Goal: Use online tool/utility: Utilize a website feature to perform a specific function

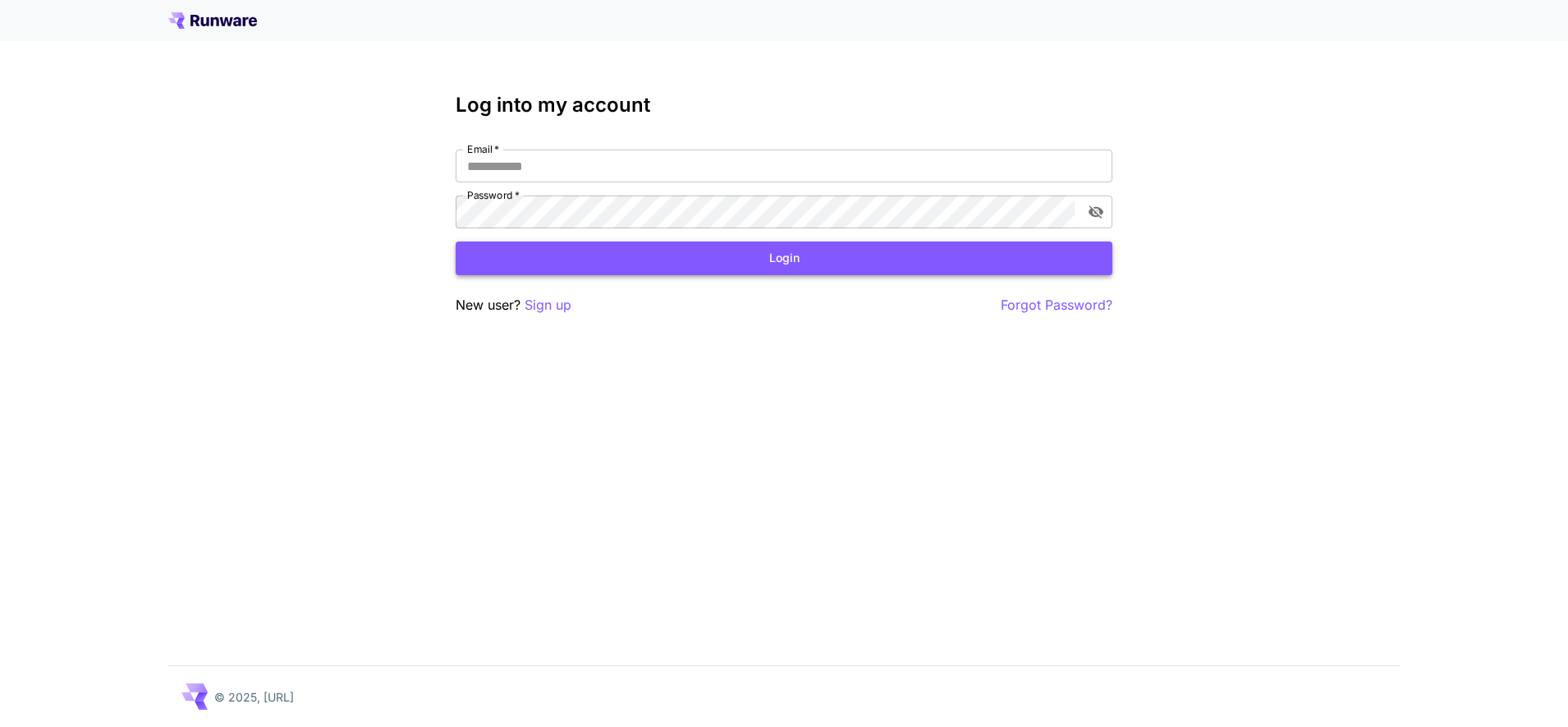
type input "**********"
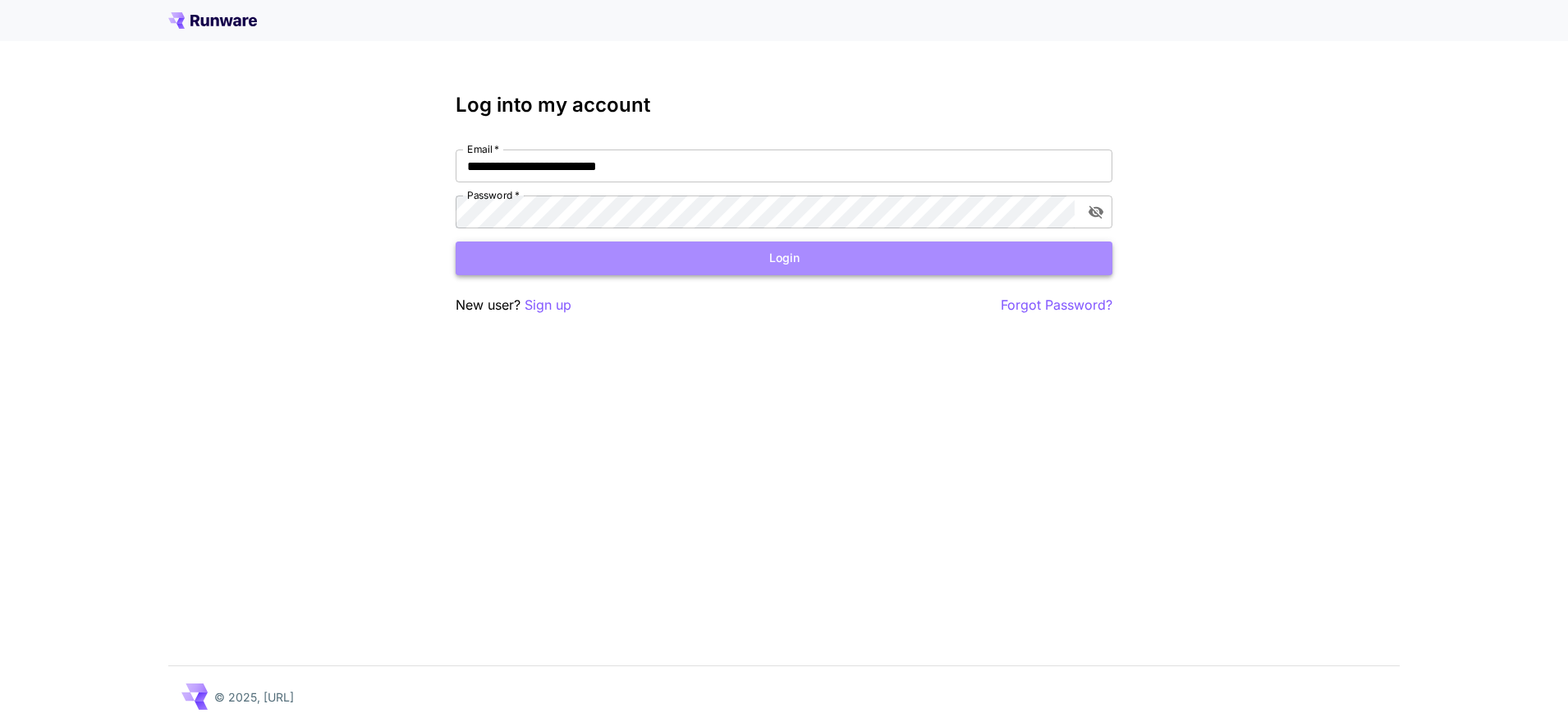
click at [579, 249] on button "Login" at bounding box center [784, 258] width 657 height 34
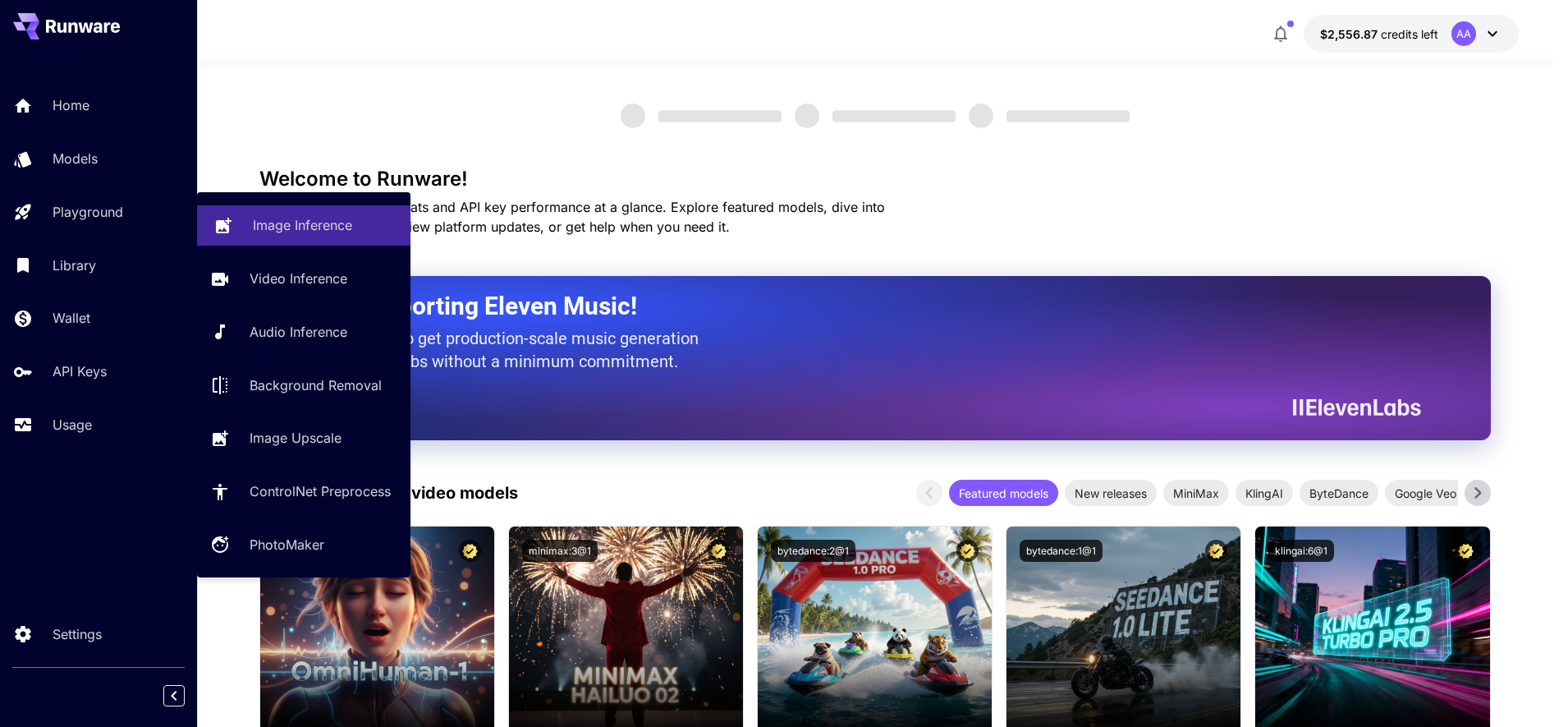
click at [245, 225] on link "Image Inference" at bounding box center [303, 225] width 213 height 41
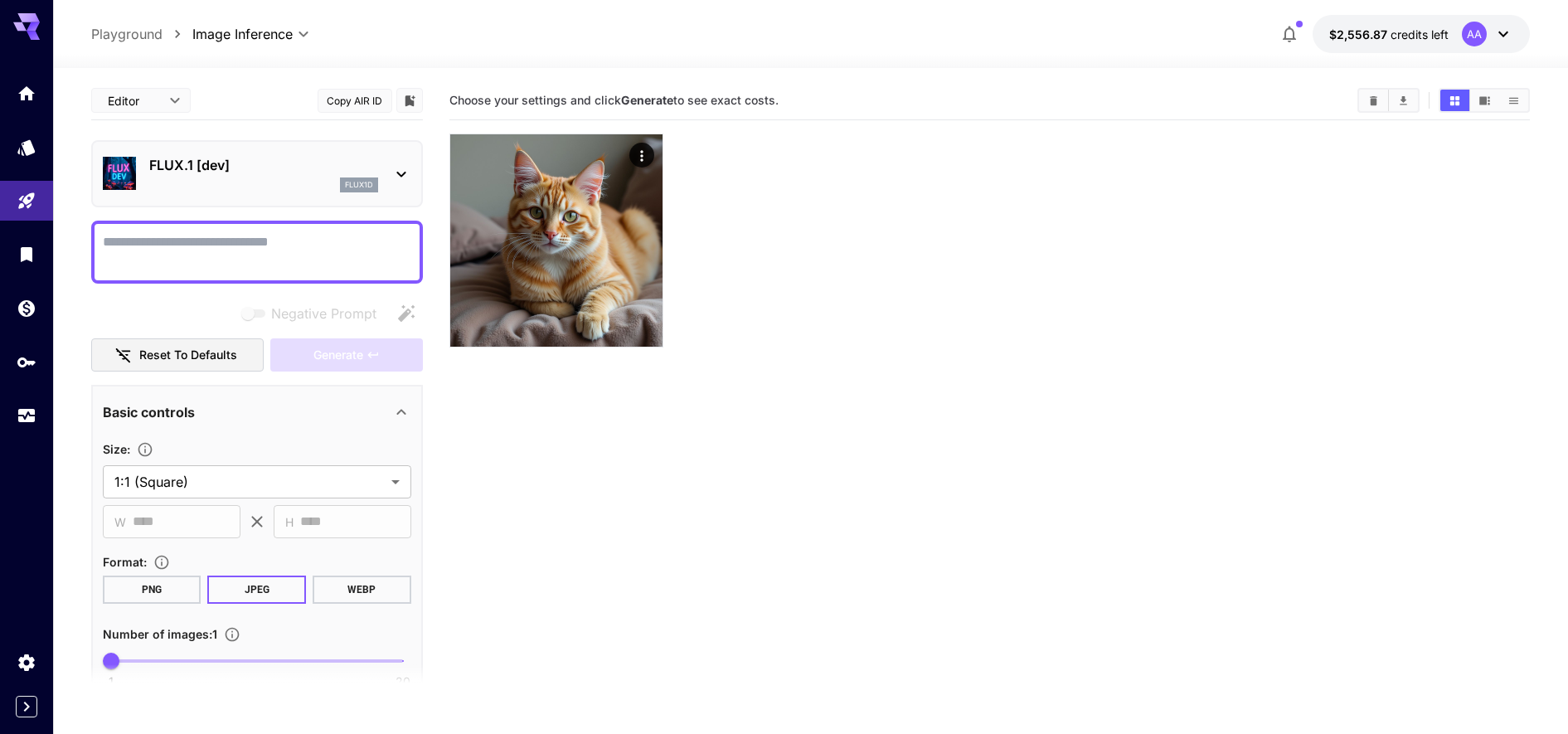
click at [274, 264] on textarea "Negative Prompt" at bounding box center [257, 252] width 309 height 40
type textarea "*******"
click at [302, 347] on button "Generate" at bounding box center [346, 355] width 153 height 34
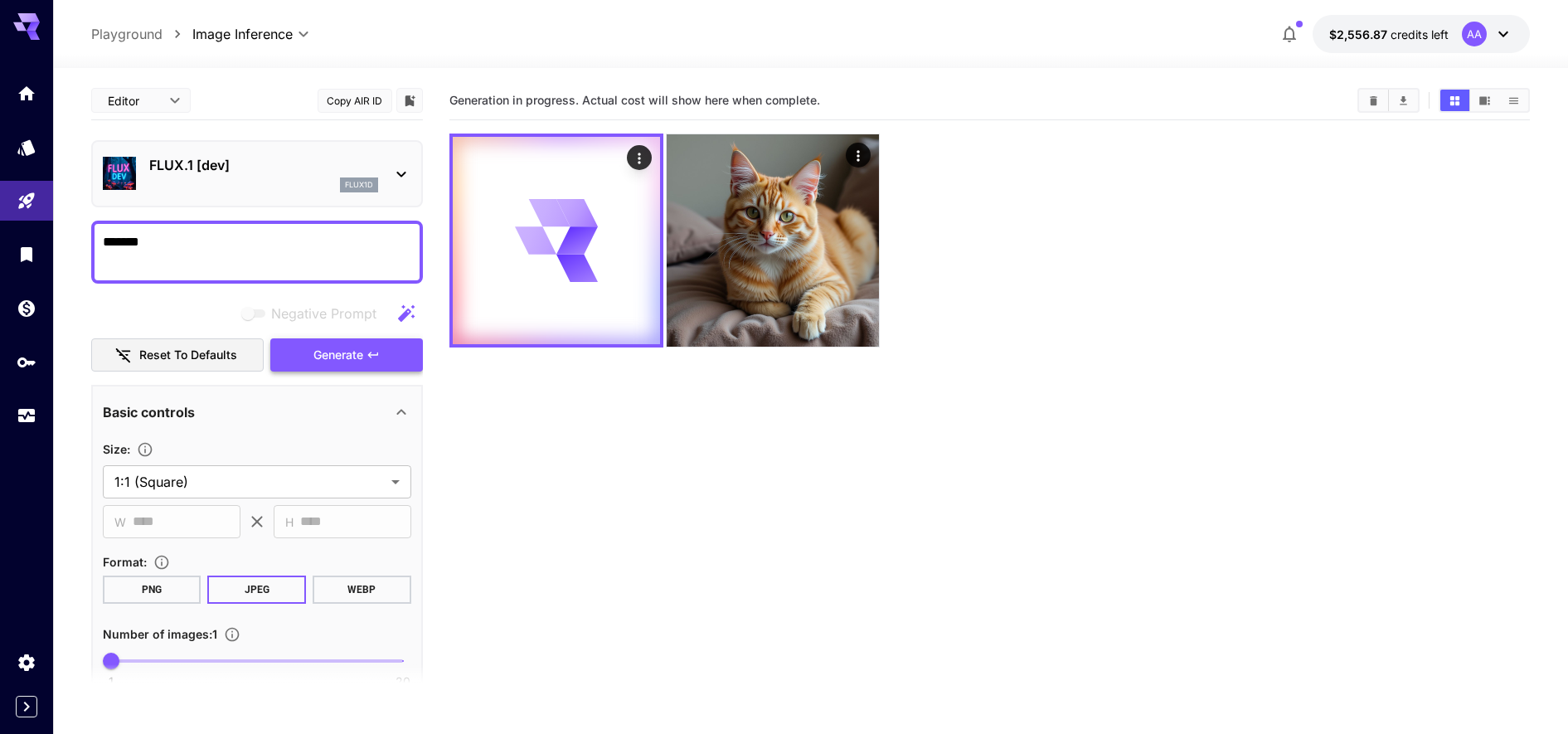
click at [302, 347] on button "Generate" at bounding box center [346, 355] width 153 height 34
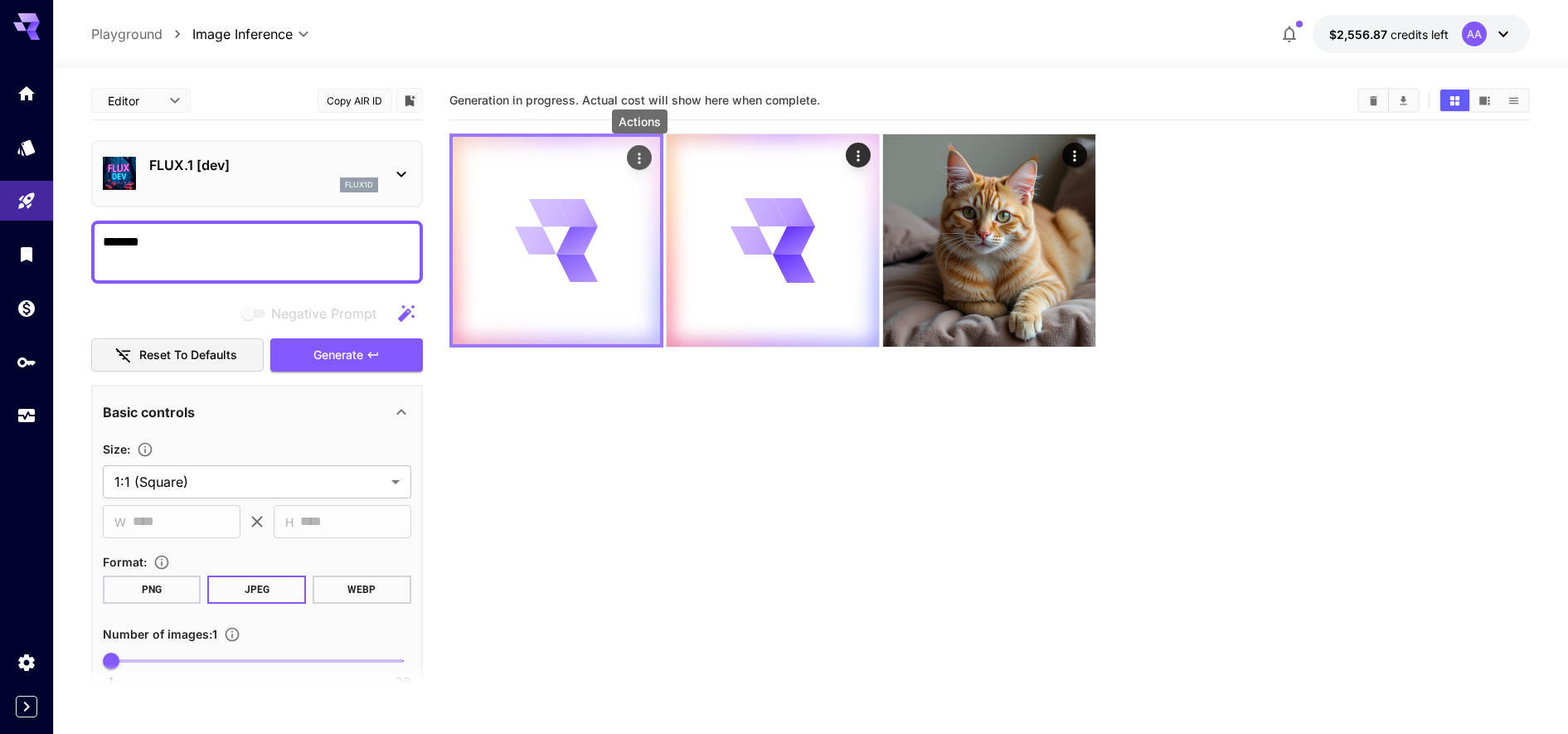
click at [641, 155] on icon "Actions" at bounding box center [639, 159] width 17 height 17
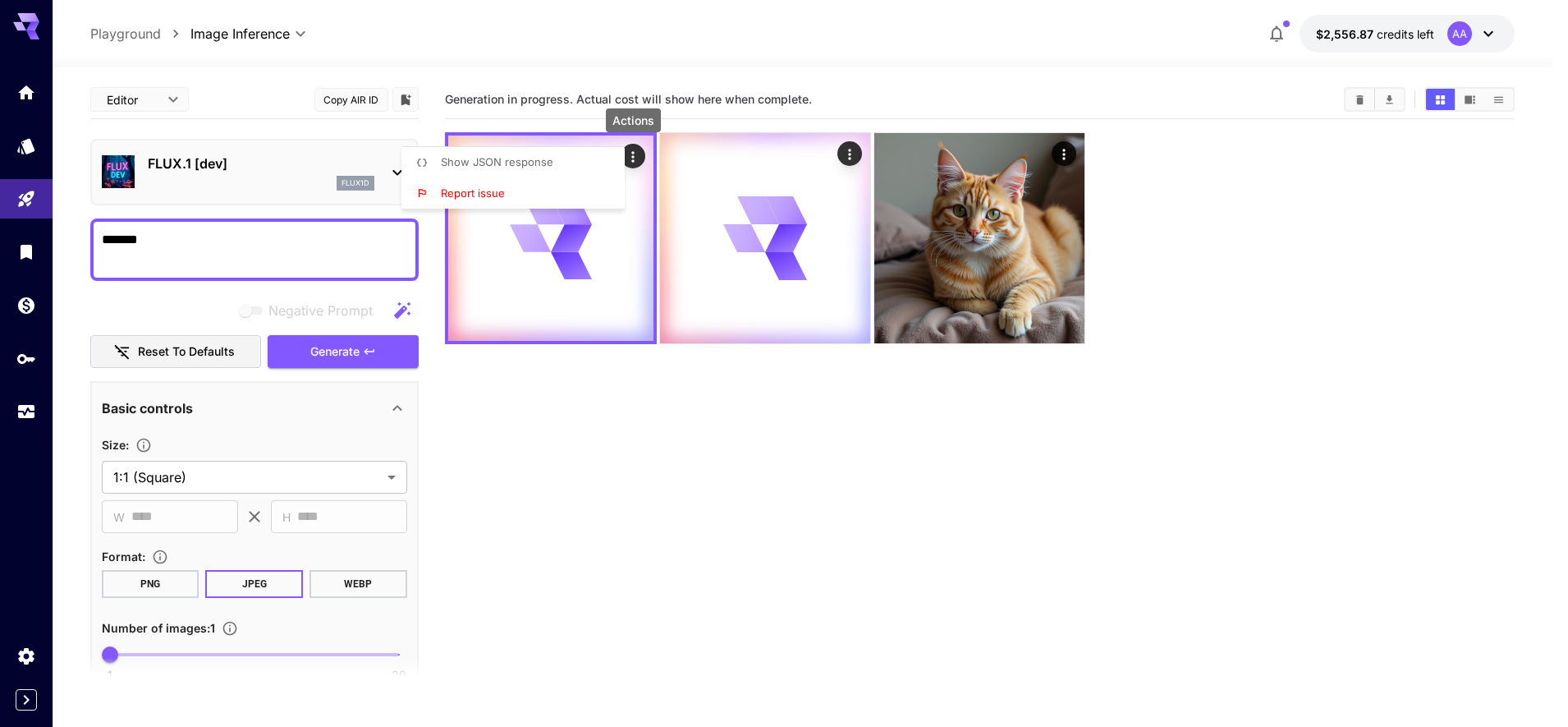
click at [624, 554] on div at bounding box center [784, 363] width 1568 height 727
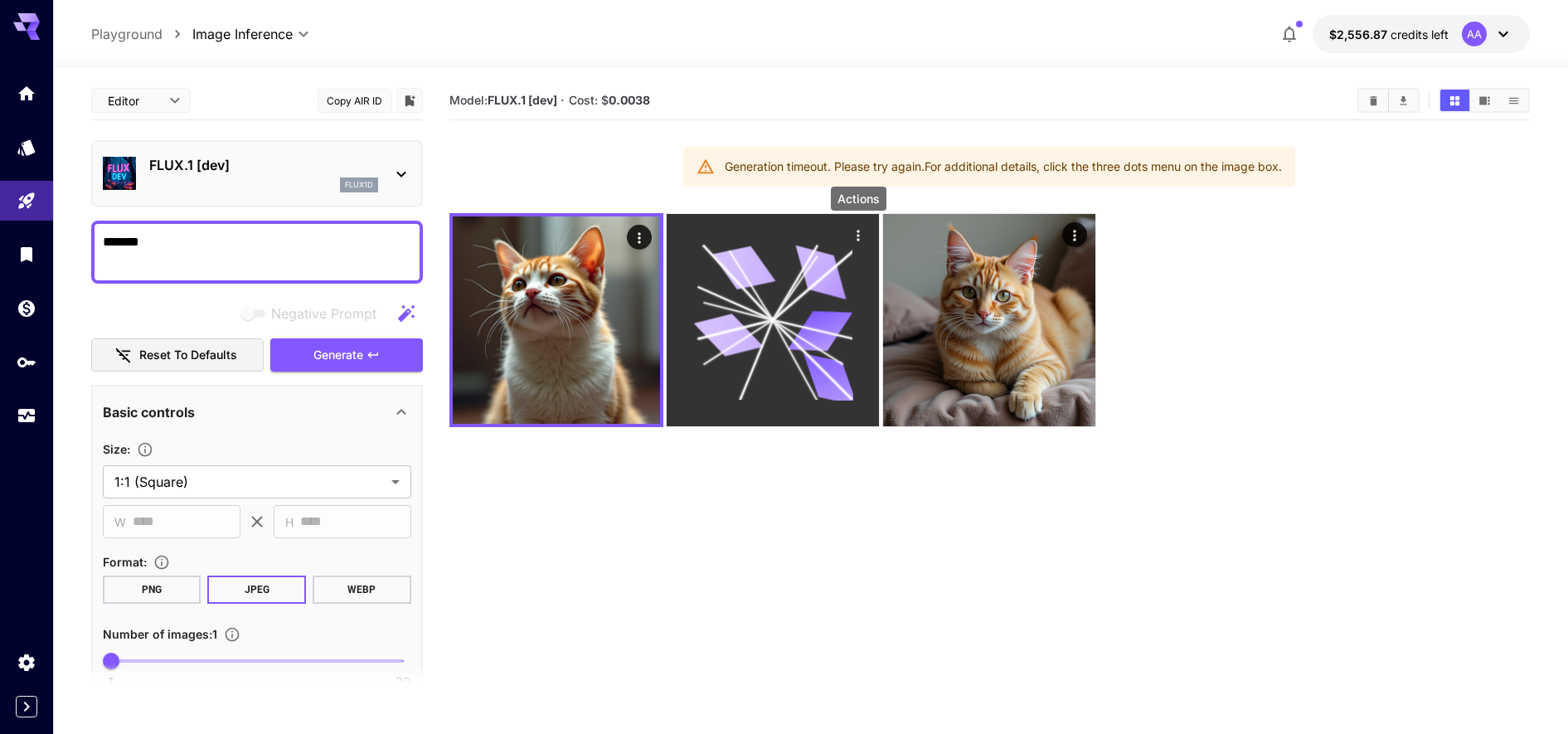
click at [857, 232] on icon "Actions" at bounding box center [858, 235] width 17 height 17
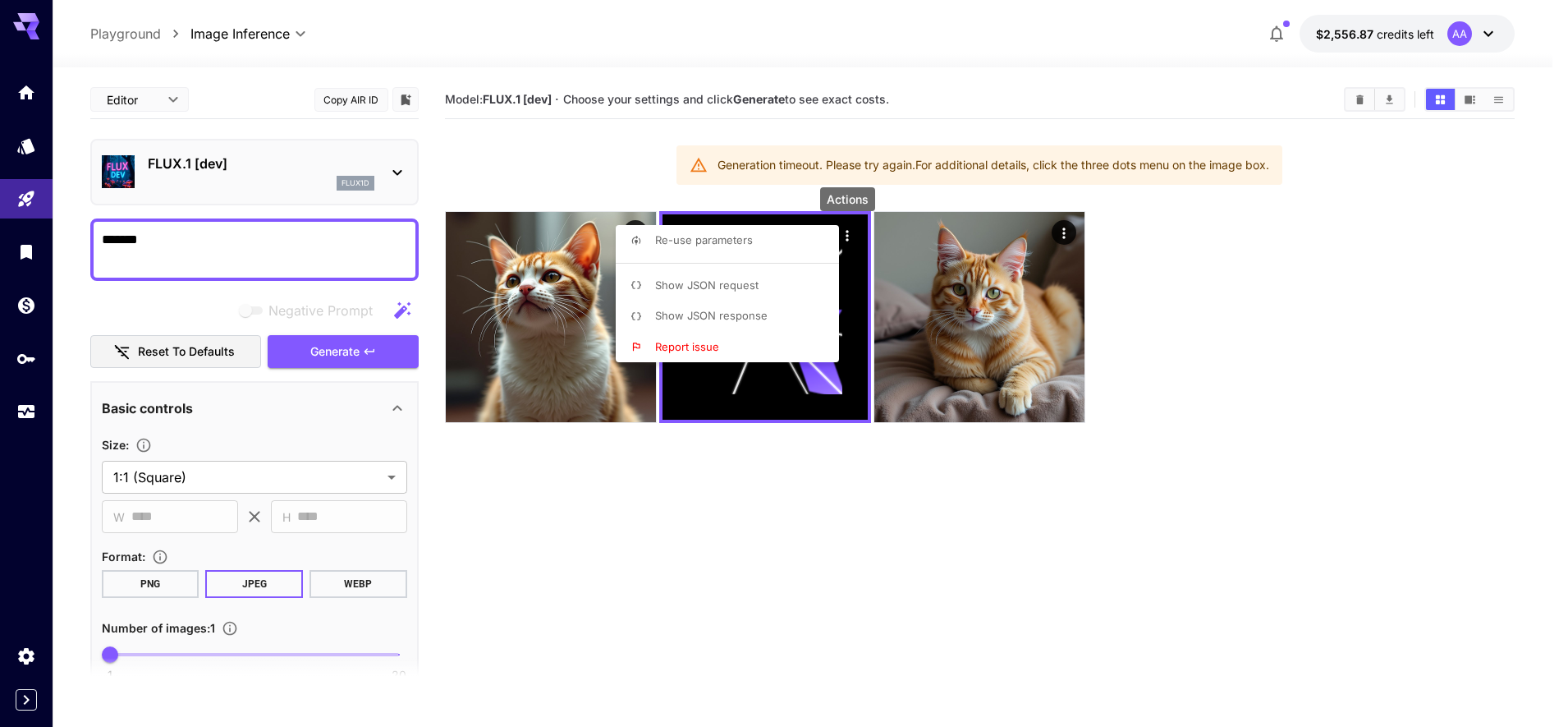
click at [730, 286] on span "Show JSON request" at bounding box center [707, 285] width 103 height 13
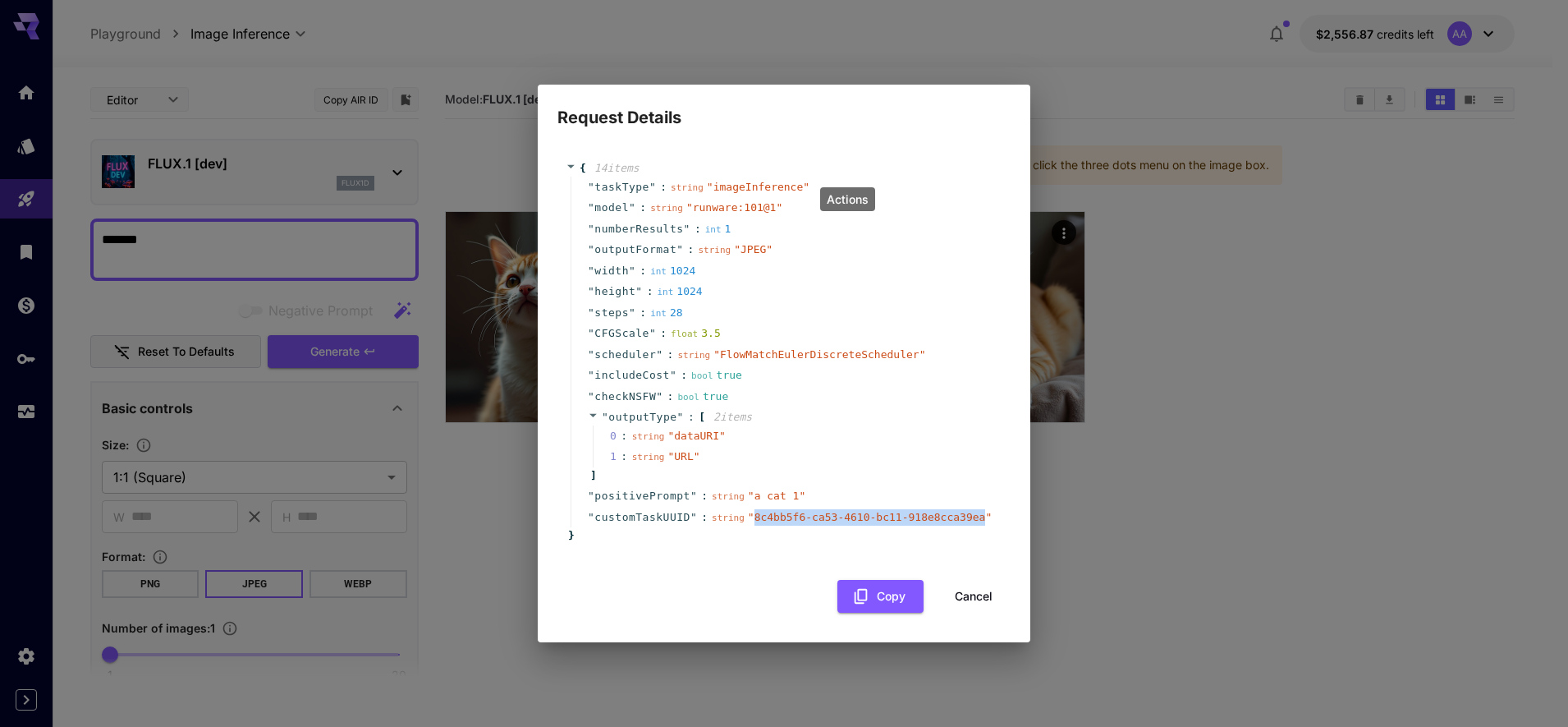
drag, startPoint x: 744, startPoint y: 518, endPoint x: 952, endPoint y: 518, distance: 208.0
click at [952, 518] on span "" 8c4bb5f6-ca53-4610-bc11-918e8cca39ea "" at bounding box center [870, 517] width 244 height 12
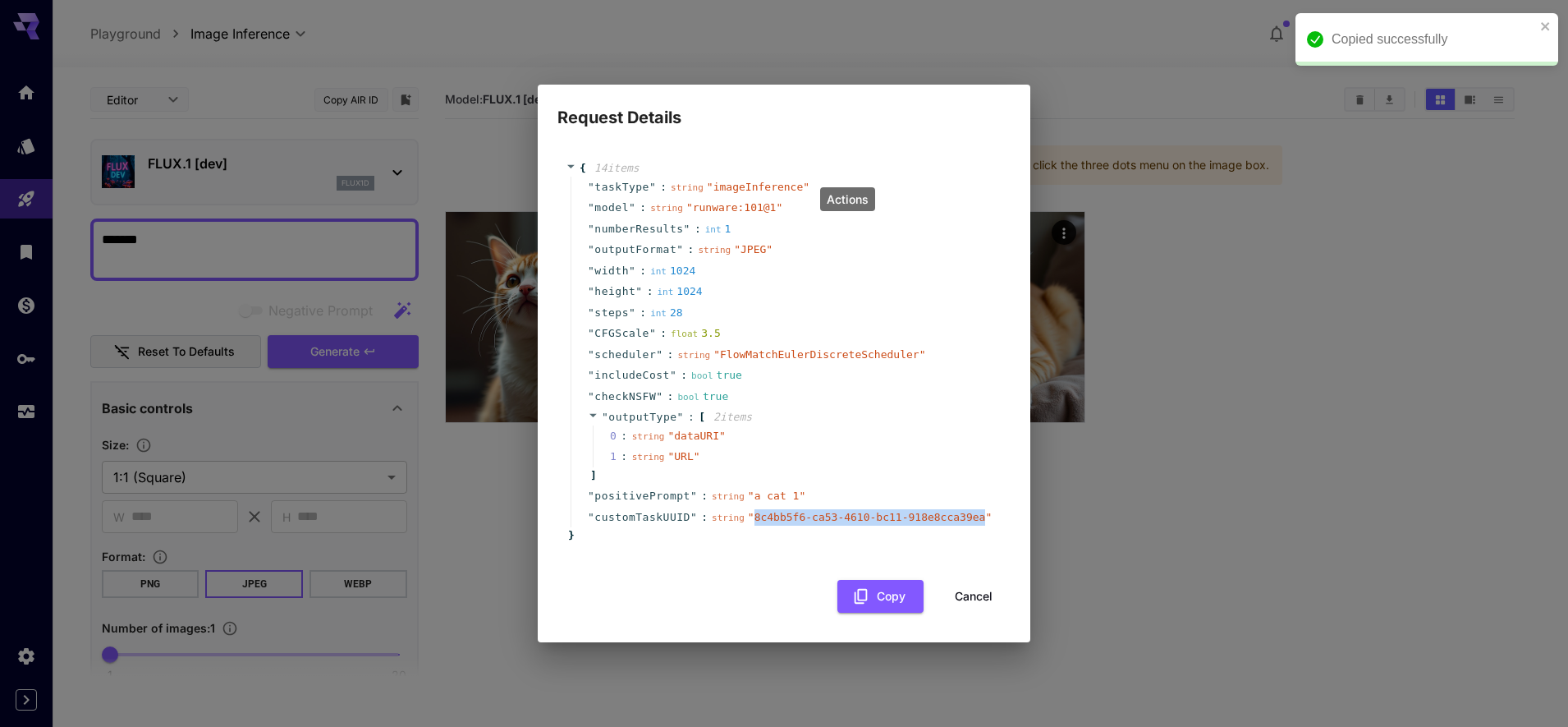
copy span "8c4bb5f6-ca53-4610-bc11-918e8cca39ea"
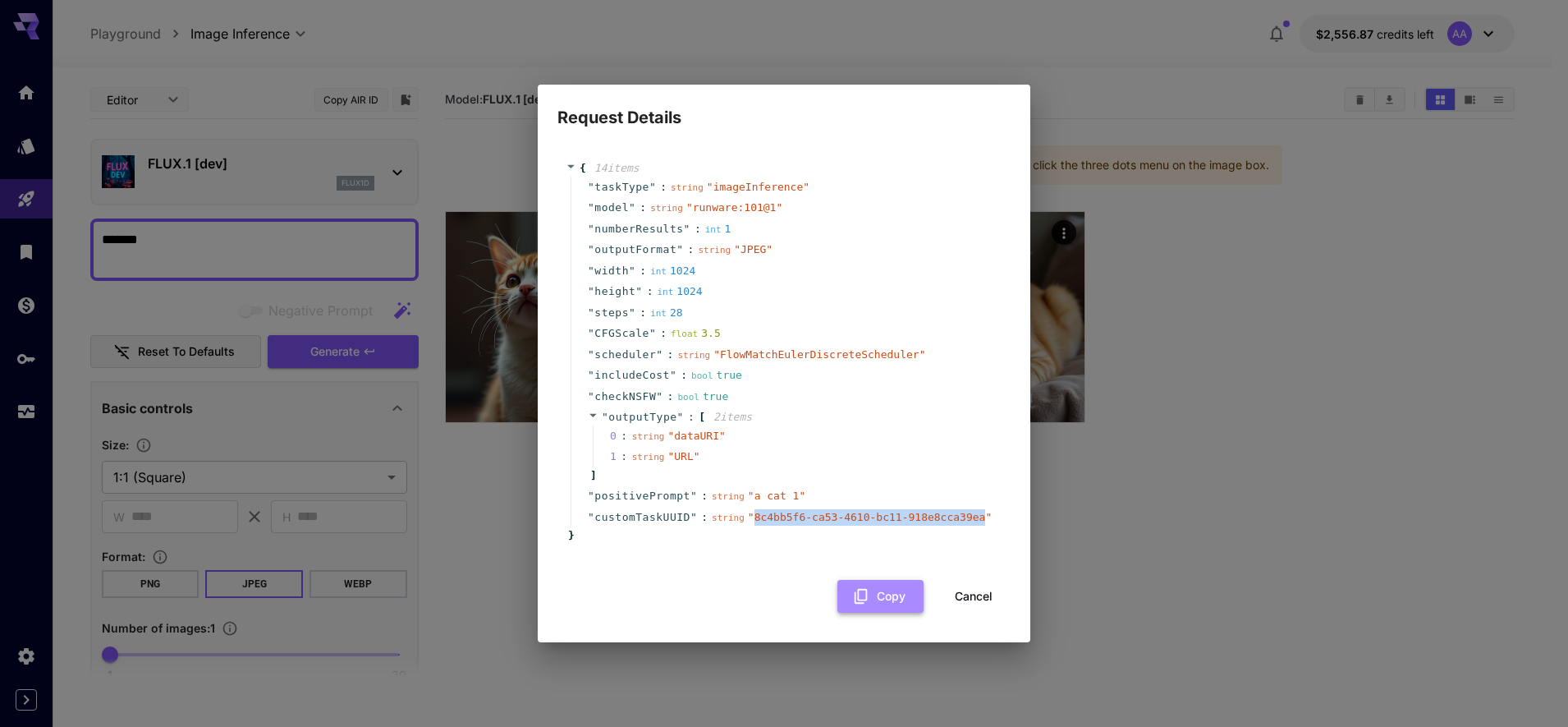
click at [854, 604] on icon "button" at bounding box center [861, 596] width 18 height 18
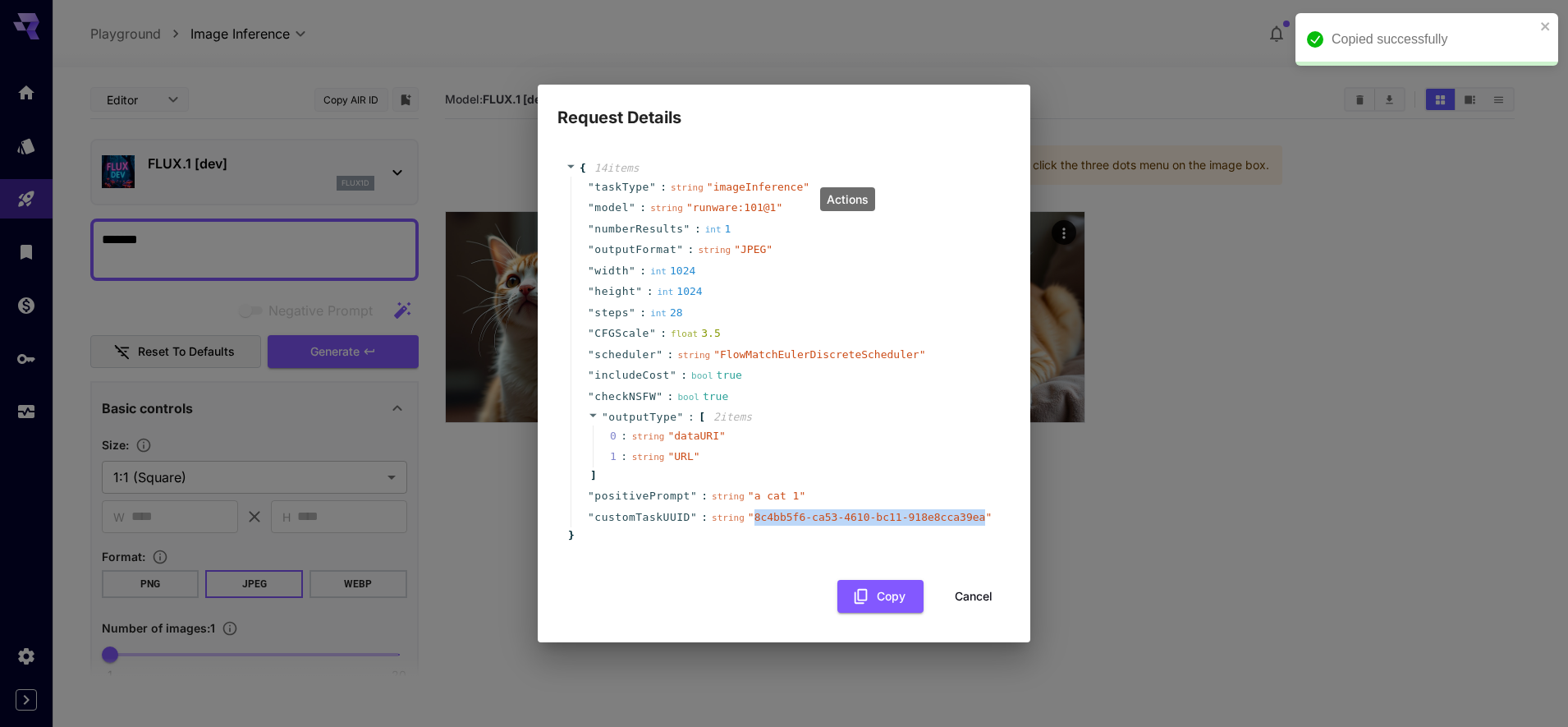
click at [958, 588] on button "Cancel" at bounding box center [973, 596] width 74 height 34
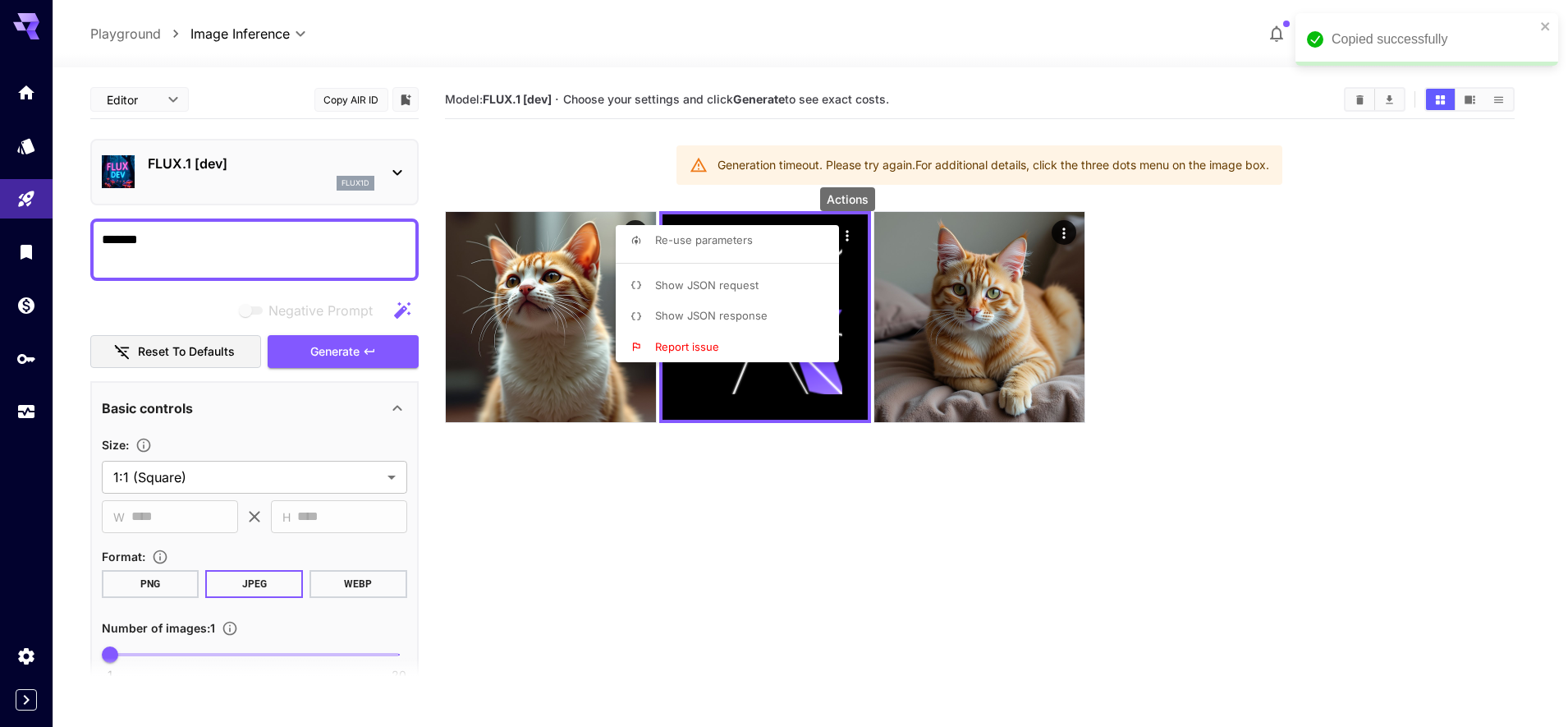
click at [714, 576] on div at bounding box center [784, 363] width 1568 height 727
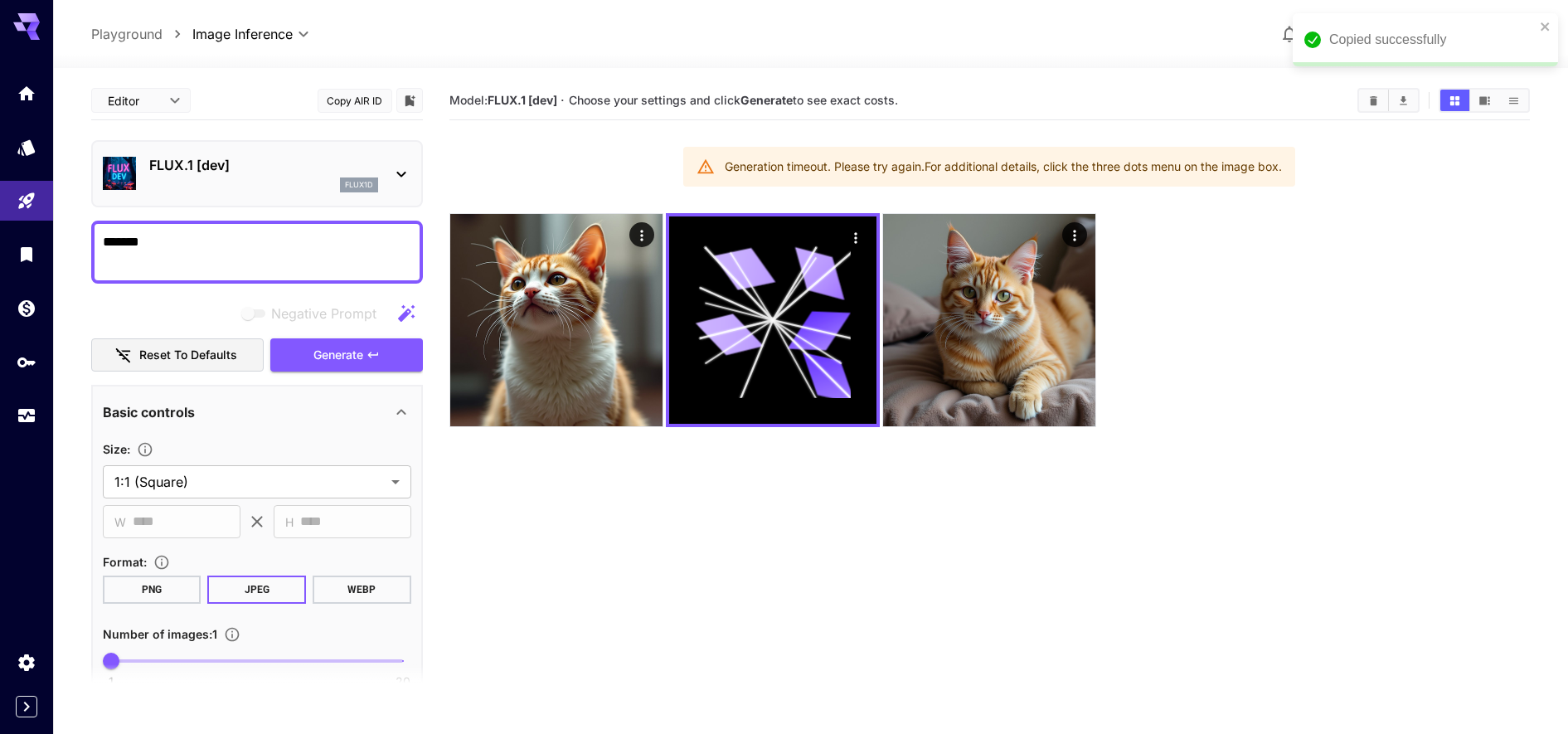
click at [199, 170] on p "FLUX.1 [dev]" at bounding box center [264, 165] width 229 height 20
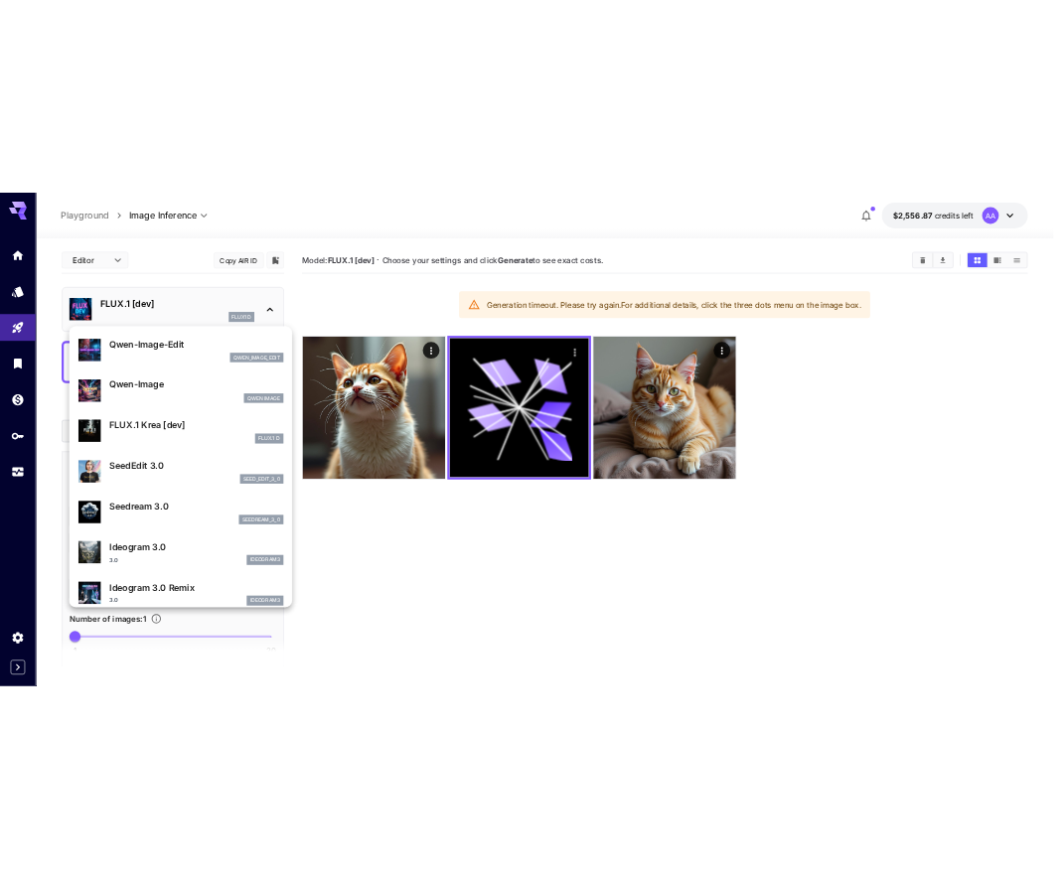
scroll to position [284, 0]
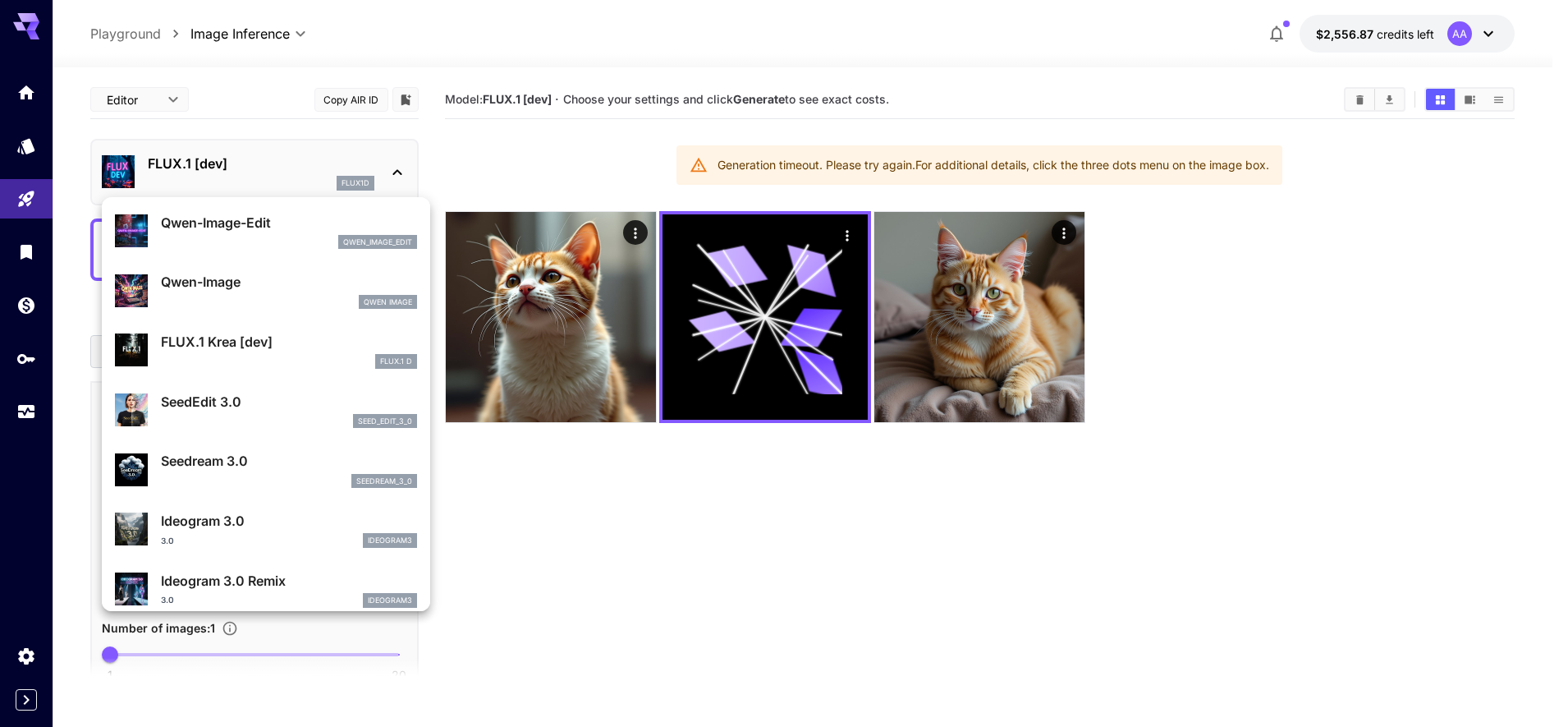
click at [7, 146] on div at bounding box center [784, 363] width 1568 height 727
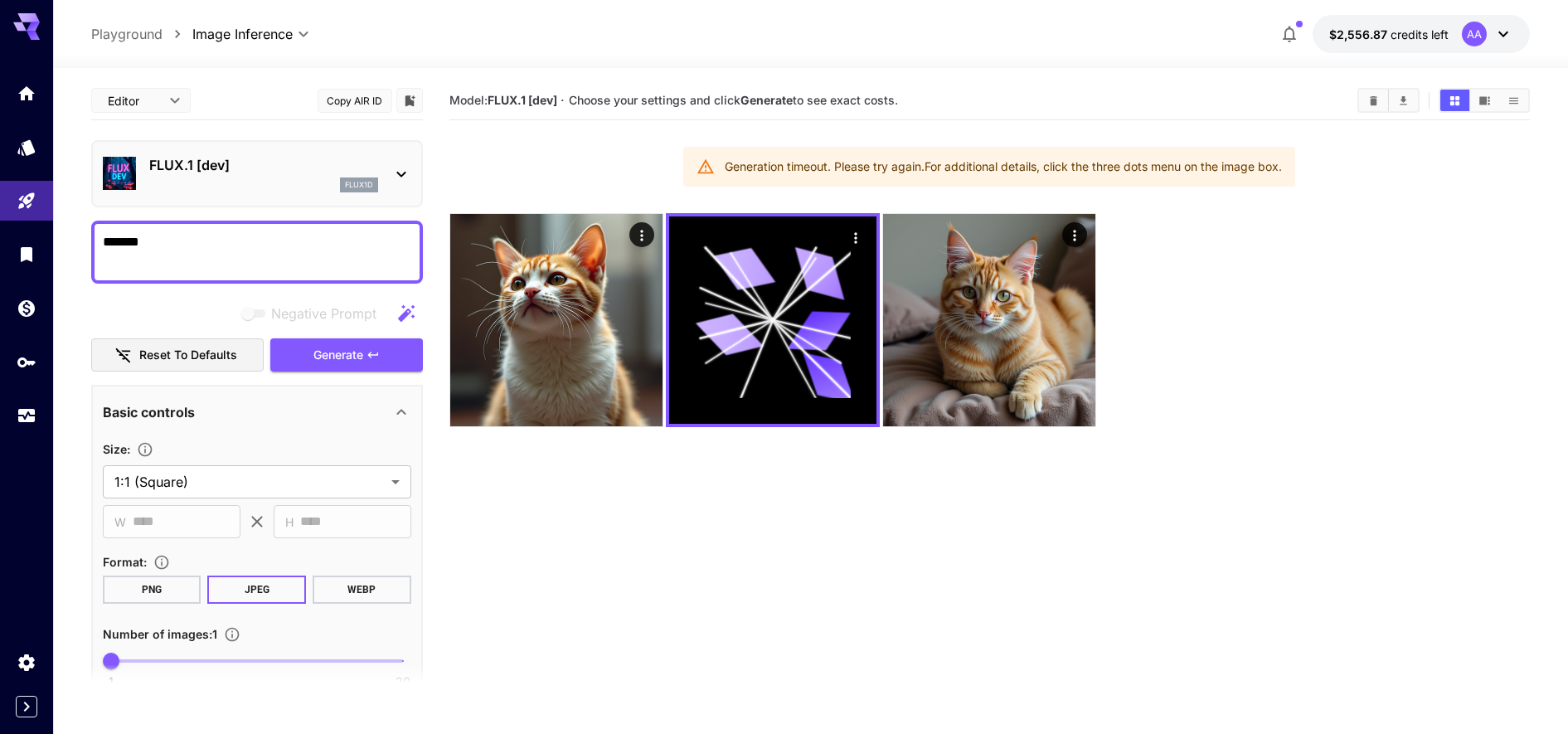
click at [220, 197] on div "FLUX.1 [dev] flux1d" at bounding box center [257, 174] width 309 height 51
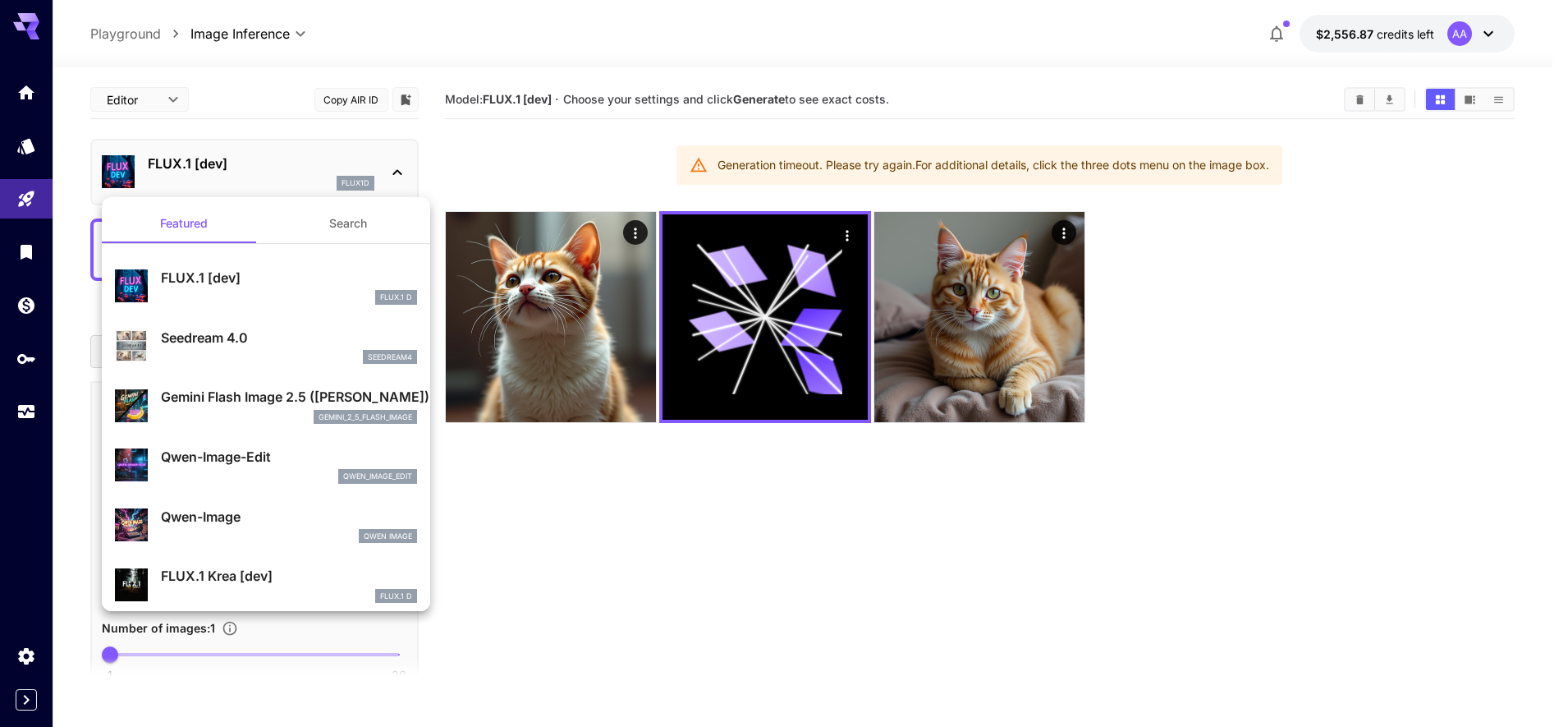
click at [352, 230] on button "Search" at bounding box center [348, 223] width 164 height 40
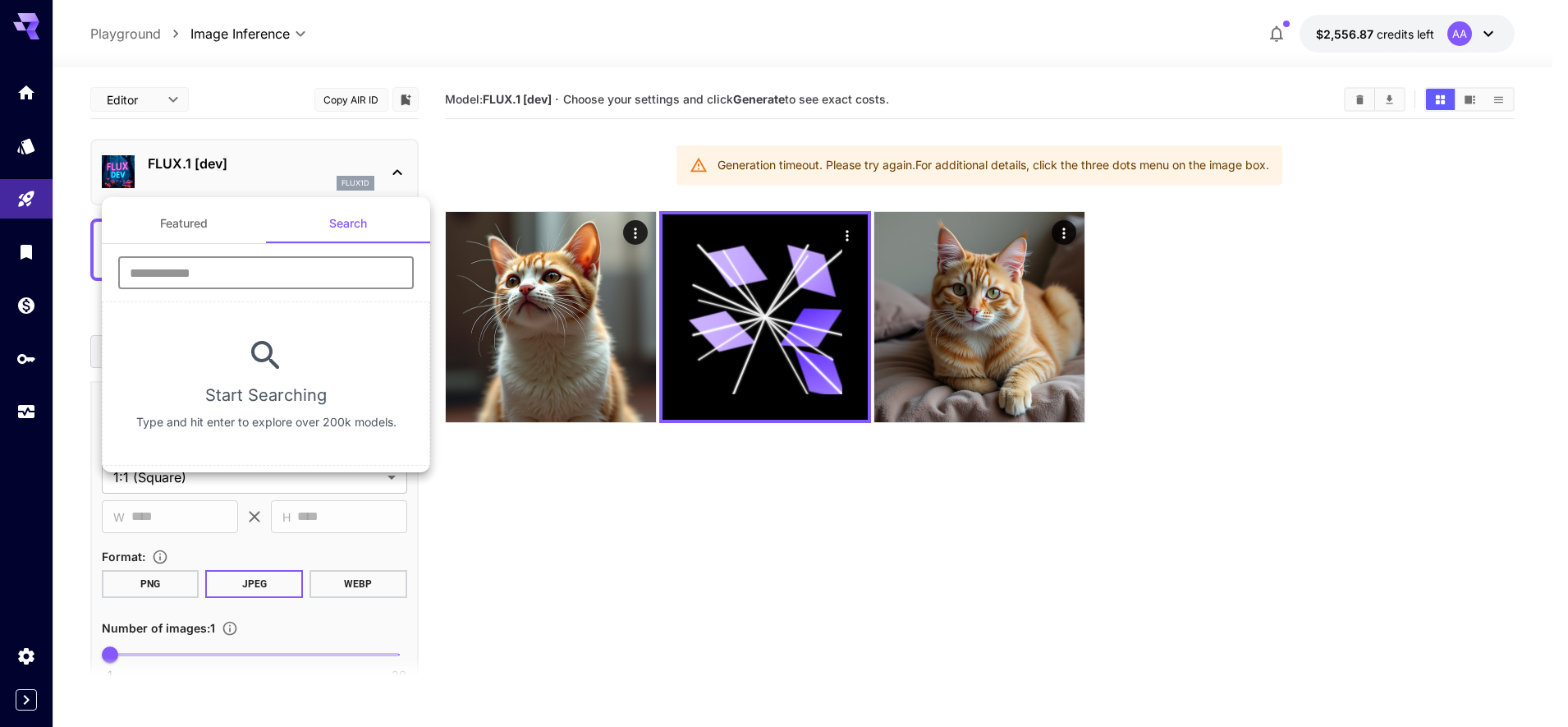
click at [307, 285] on input "text" at bounding box center [266, 273] width 296 height 33
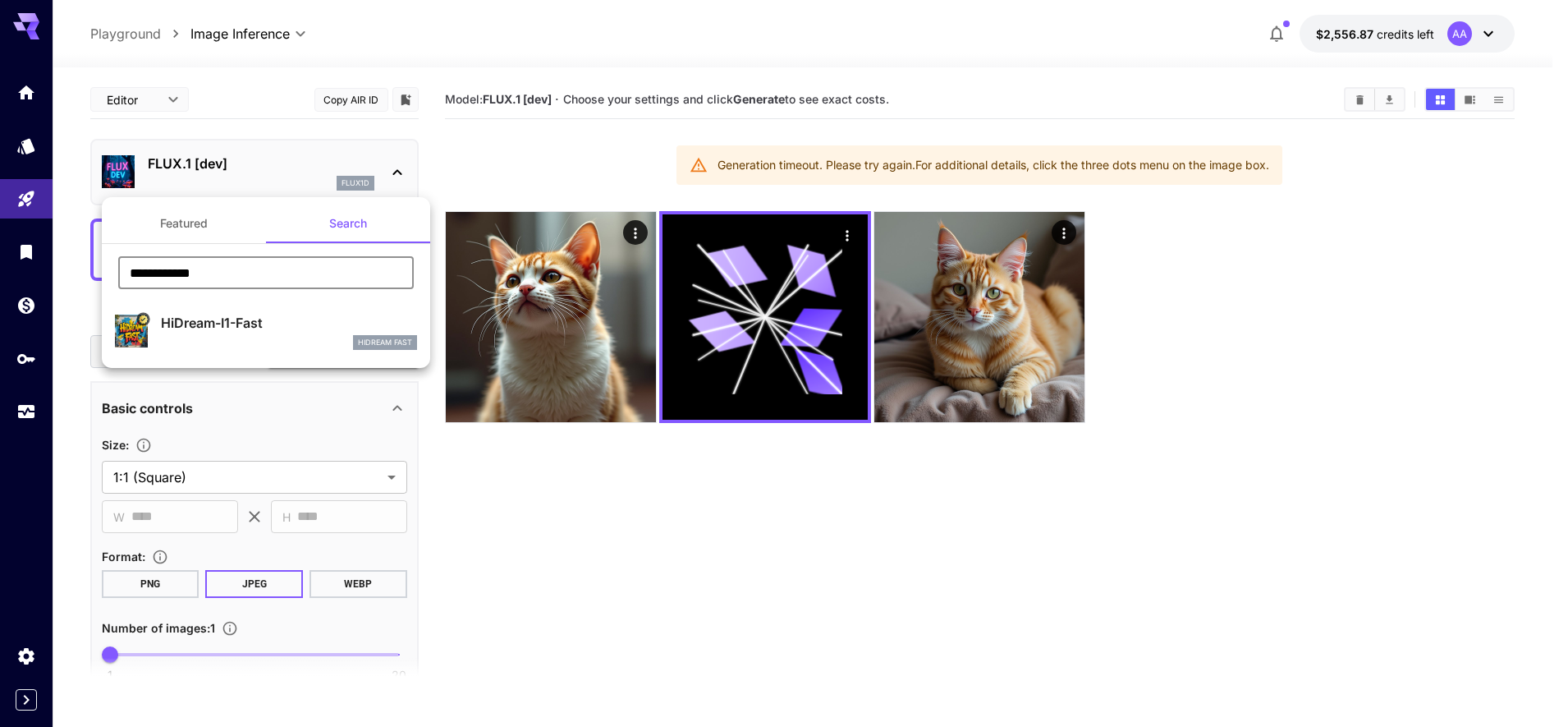
type input "**********"
click at [301, 324] on p "HiDream-I1-Fast" at bounding box center [289, 323] width 256 height 20
type input "**"
type input "*"
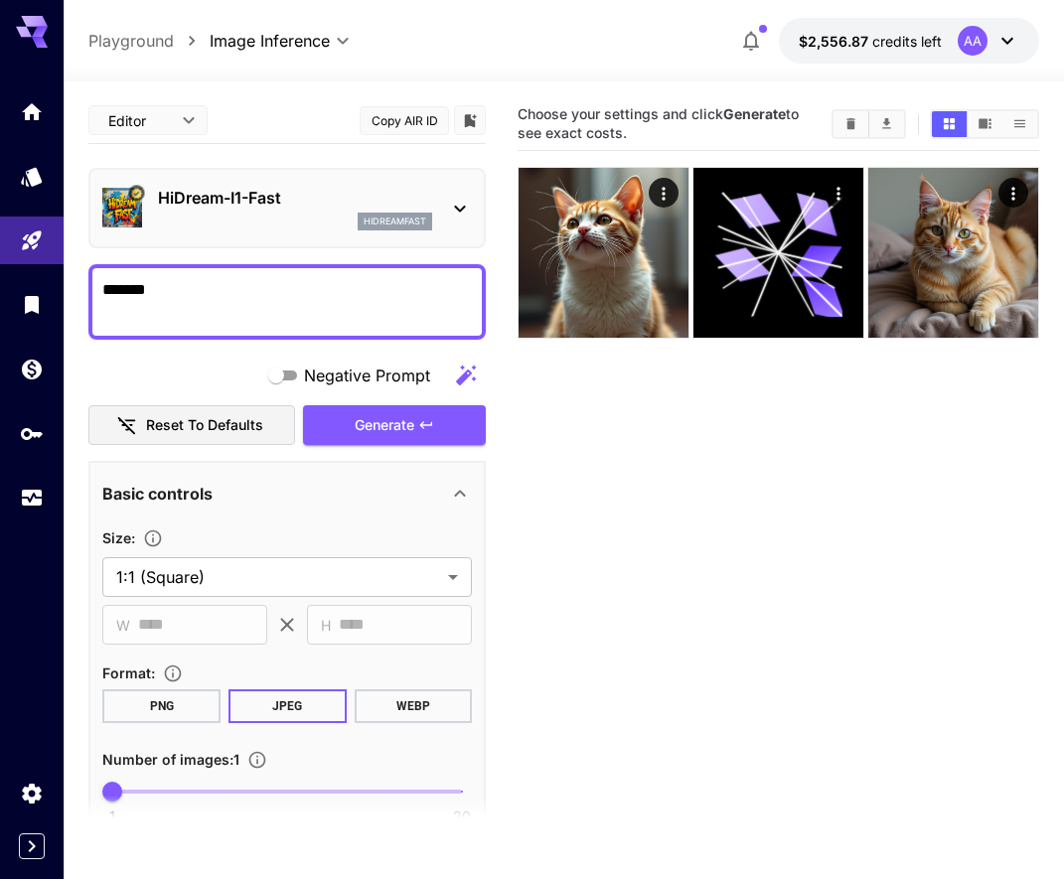
drag, startPoint x: 126, startPoint y: 289, endPoint x: 304, endPoint y: 314, distance: 179.5
click at [304, 314] on textarea "*******" at bounding box center [287, 302] width 370 height 48
type textarea "******"
click at [381, 415] on span "Generate" at bounding box center [385, 425] width 60 height 25
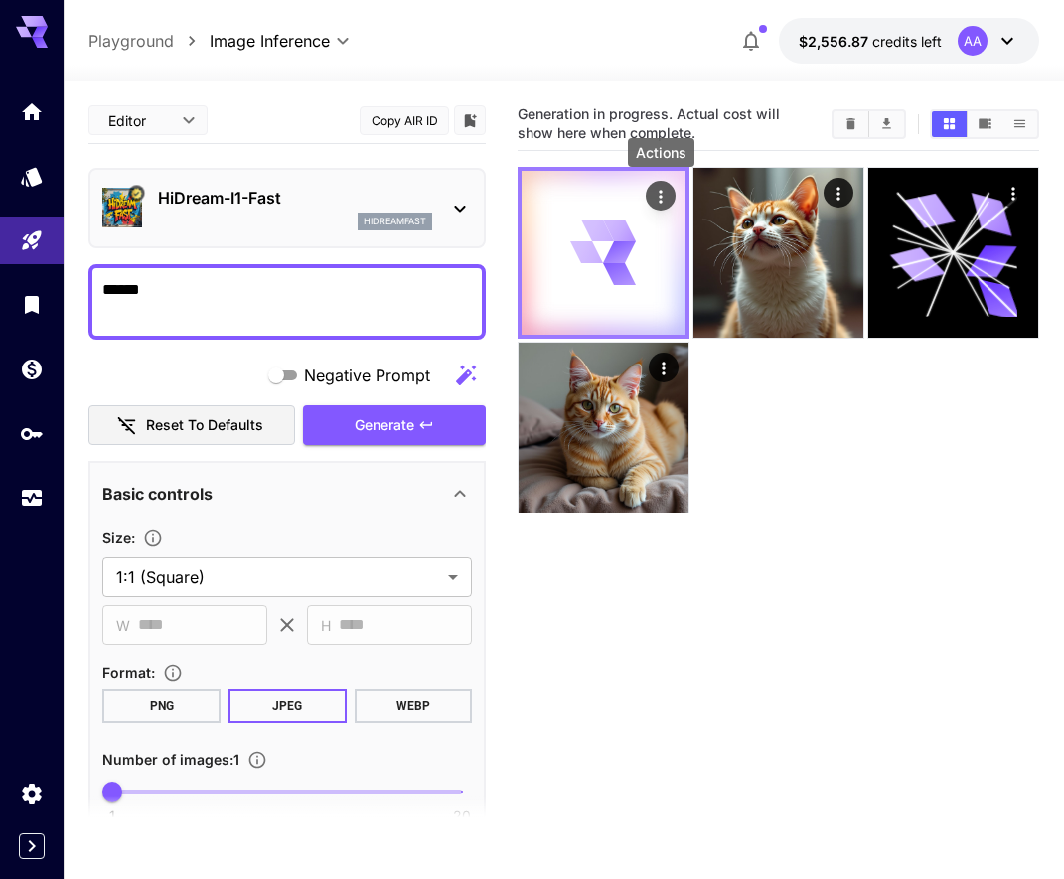
click at [665, 199] on icon "Actions" at bounding box center [661, 197] width 20 height 20
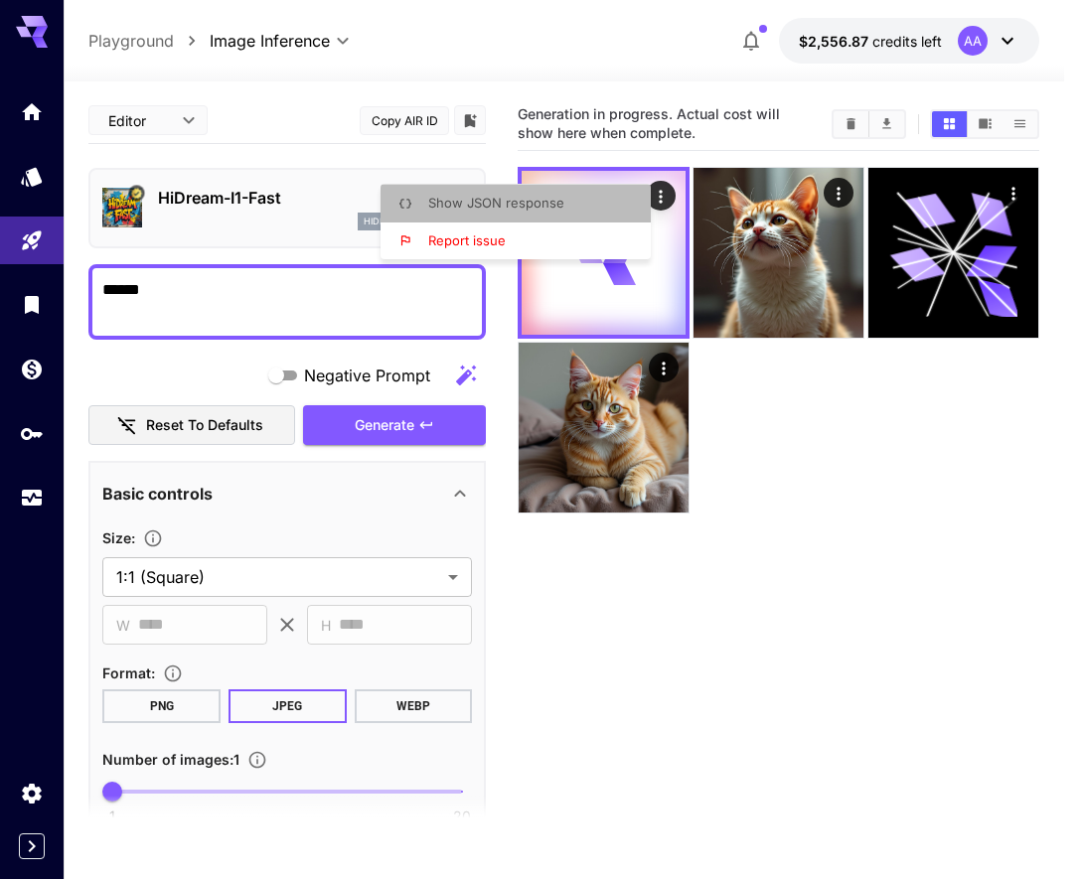
click at [517, 215] on li "Show JSON response" at bounding box center [521, 204] width 282 height 38
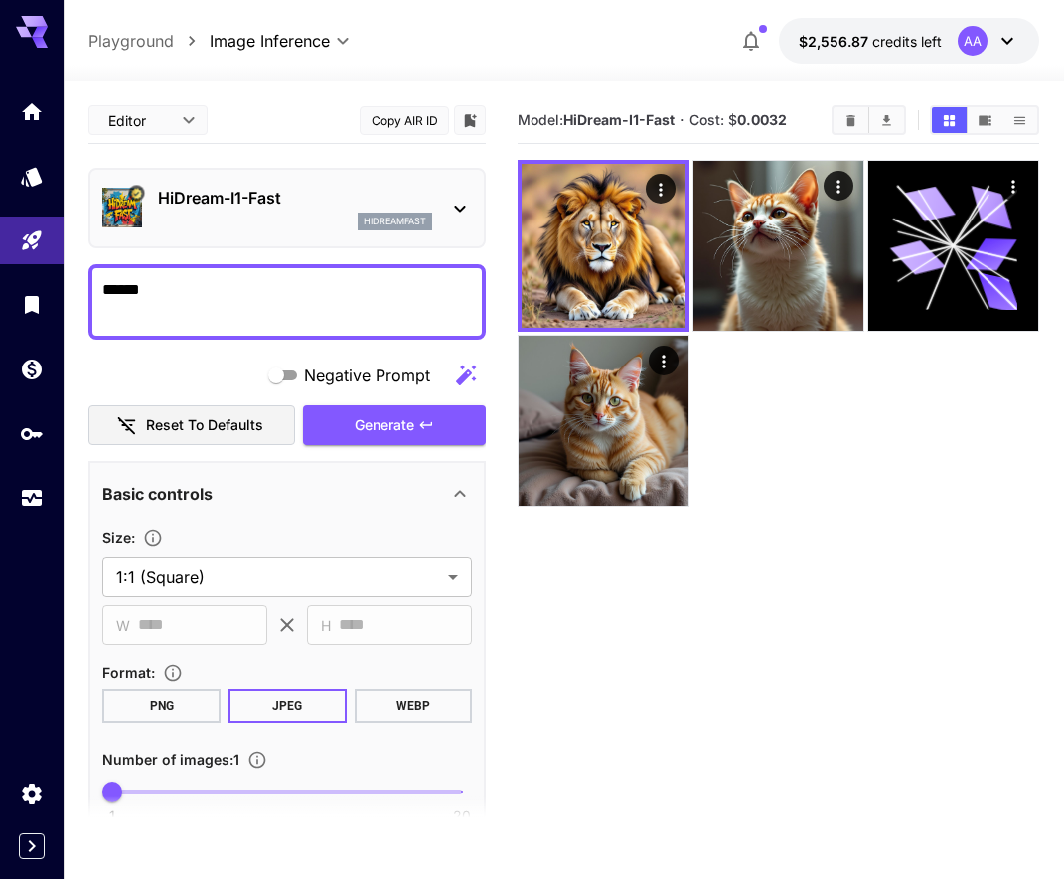
click at [268, 226] on div "hidreamfast" at bounding box center [295, 222] width 274 height 18
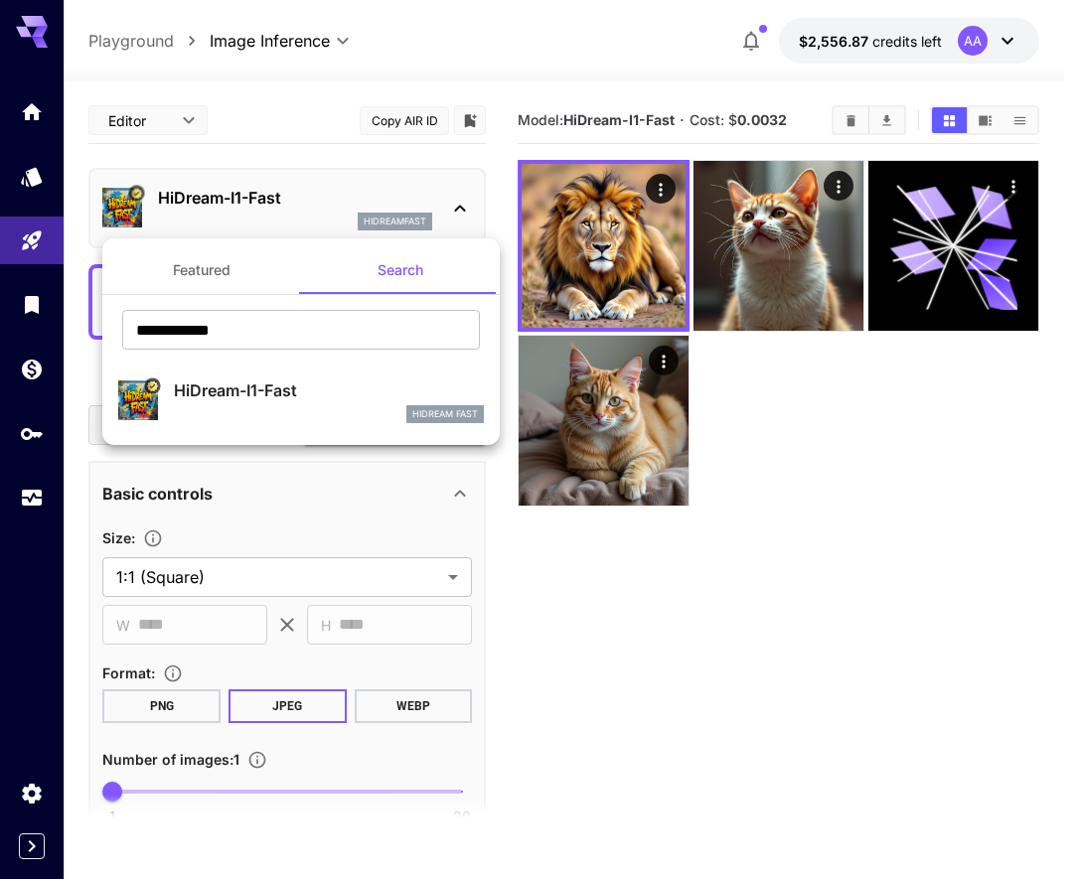
click at [209, 280] on button "Featured" at bounding box center [201, 270] width 199 height 48
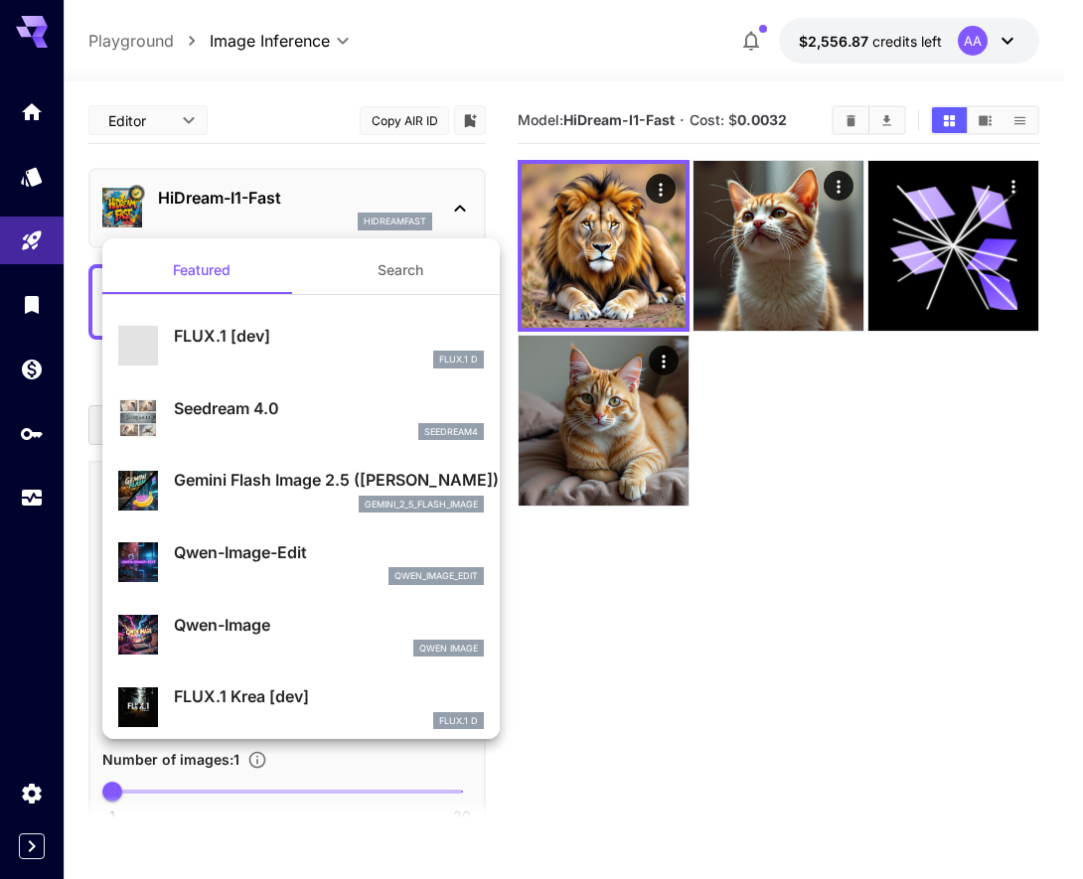
click at [242, 349] on div "FLUX.1 [dev] FLUX.1 D" at bounding box center [329, 346] width 310 height 45
type input "**"
type input "***"
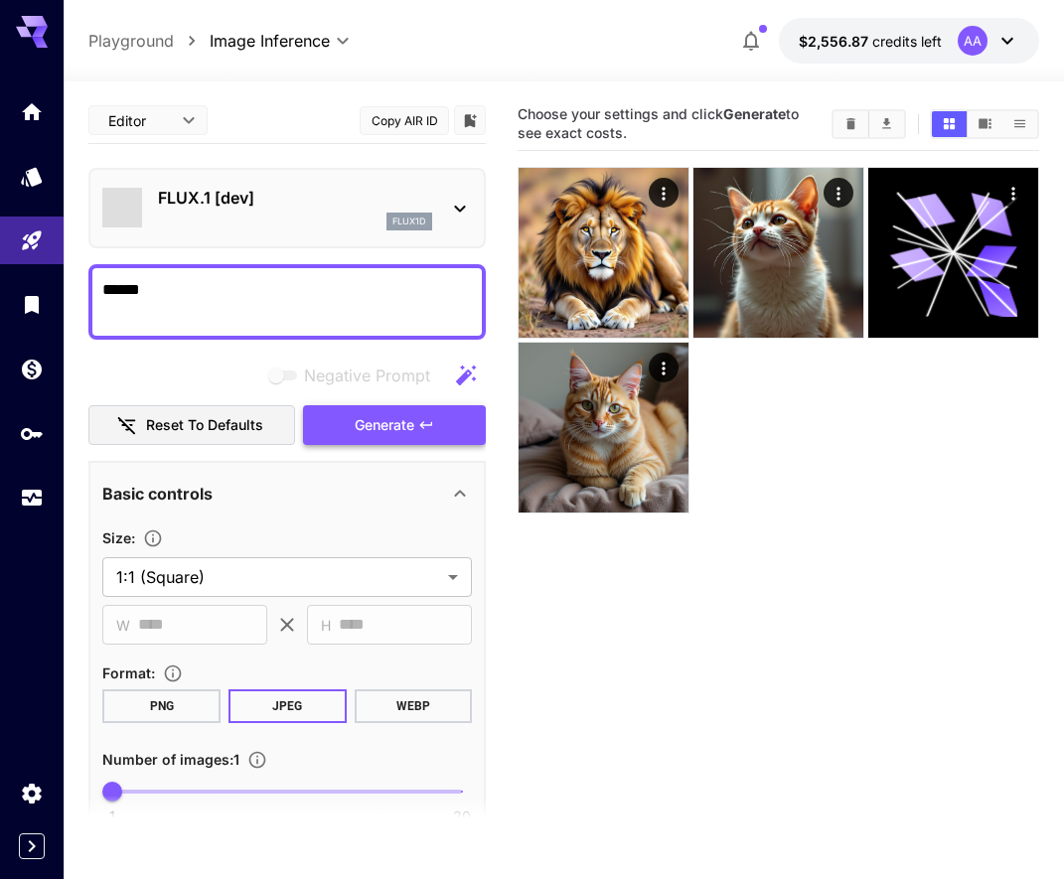
click at [427, 430] on icon "button" at bounding box center [426, 425] width 16 height 16
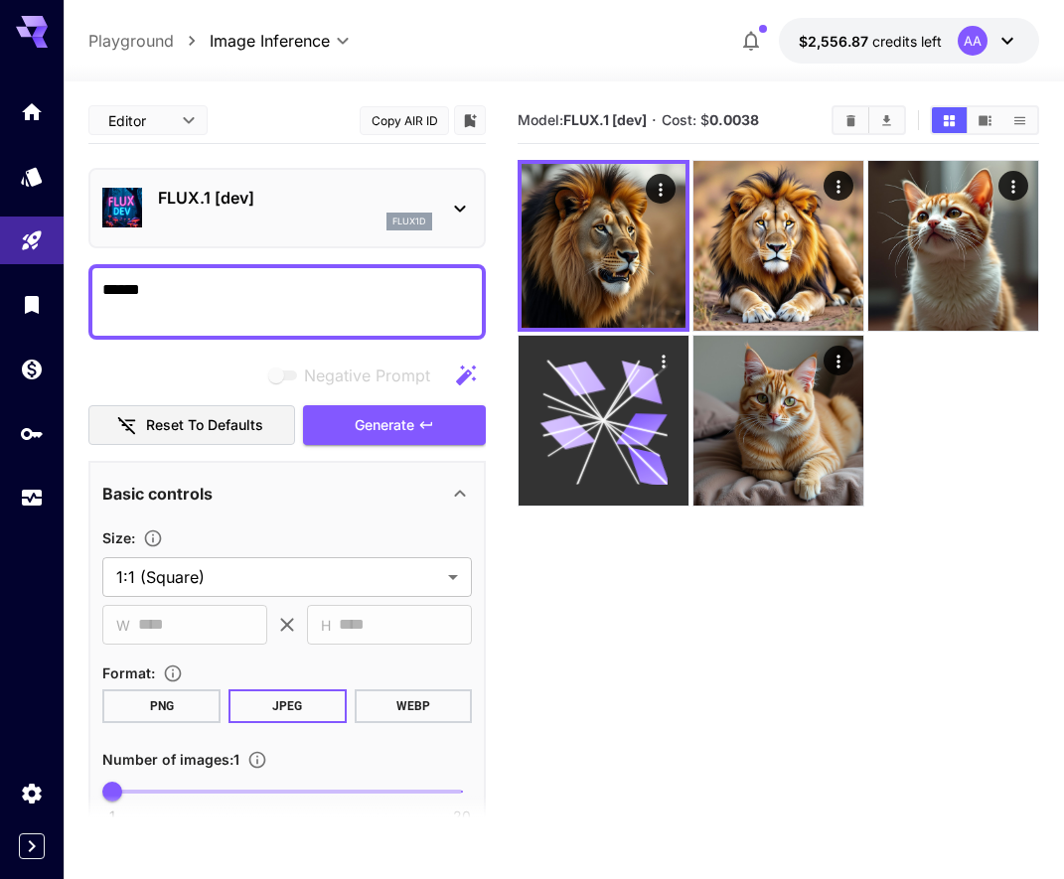
click at [665, 369] on icon "Actions" at bounding box center [664, 362] width 20 height 20
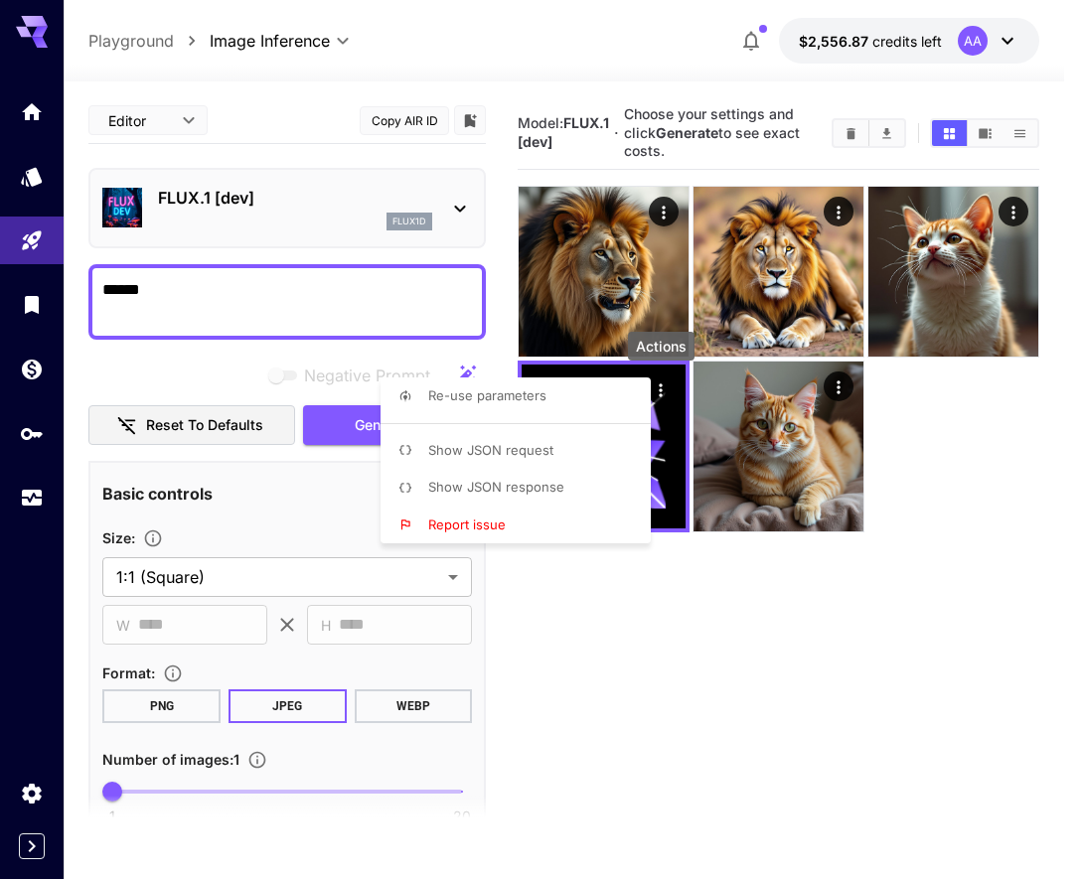
click at [541, 487] on span "Show JSON response" at bounding box center [496, 487] width 136 height 16
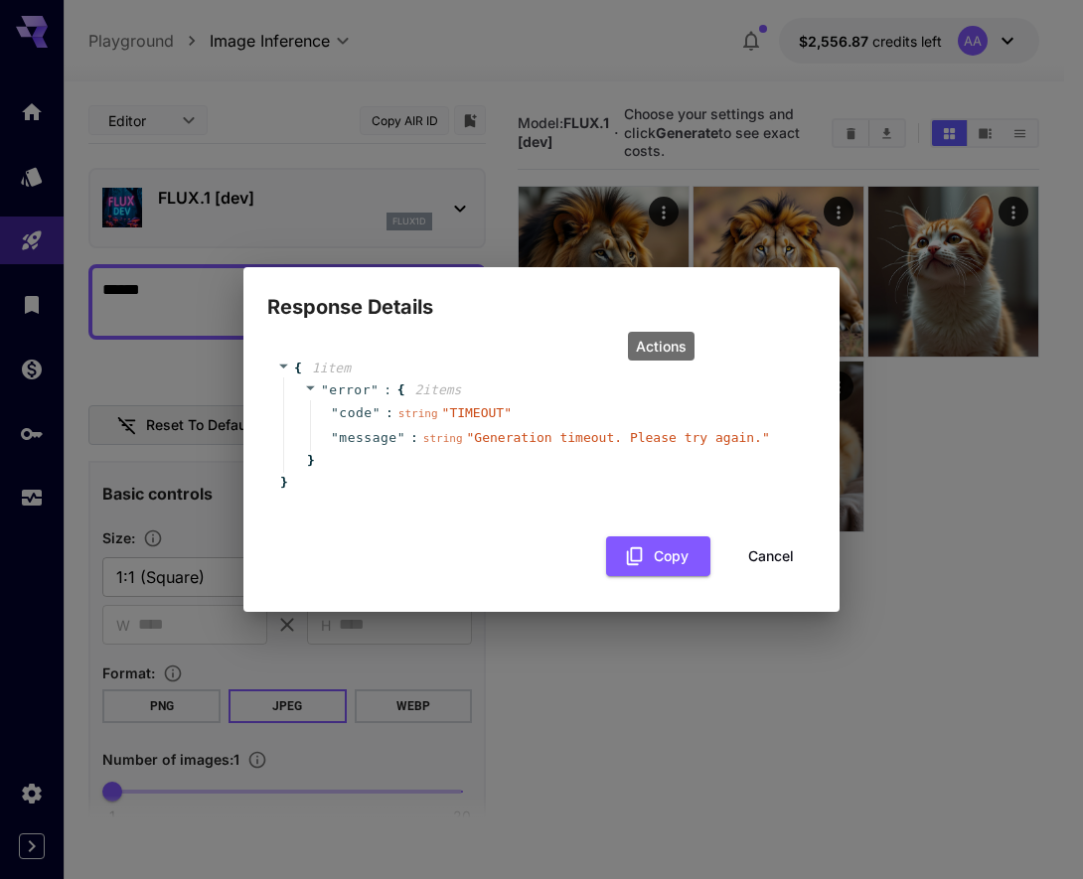
click at [761, 557] on button "Cancel" at bounding box center [770, 556] width 89 height 41
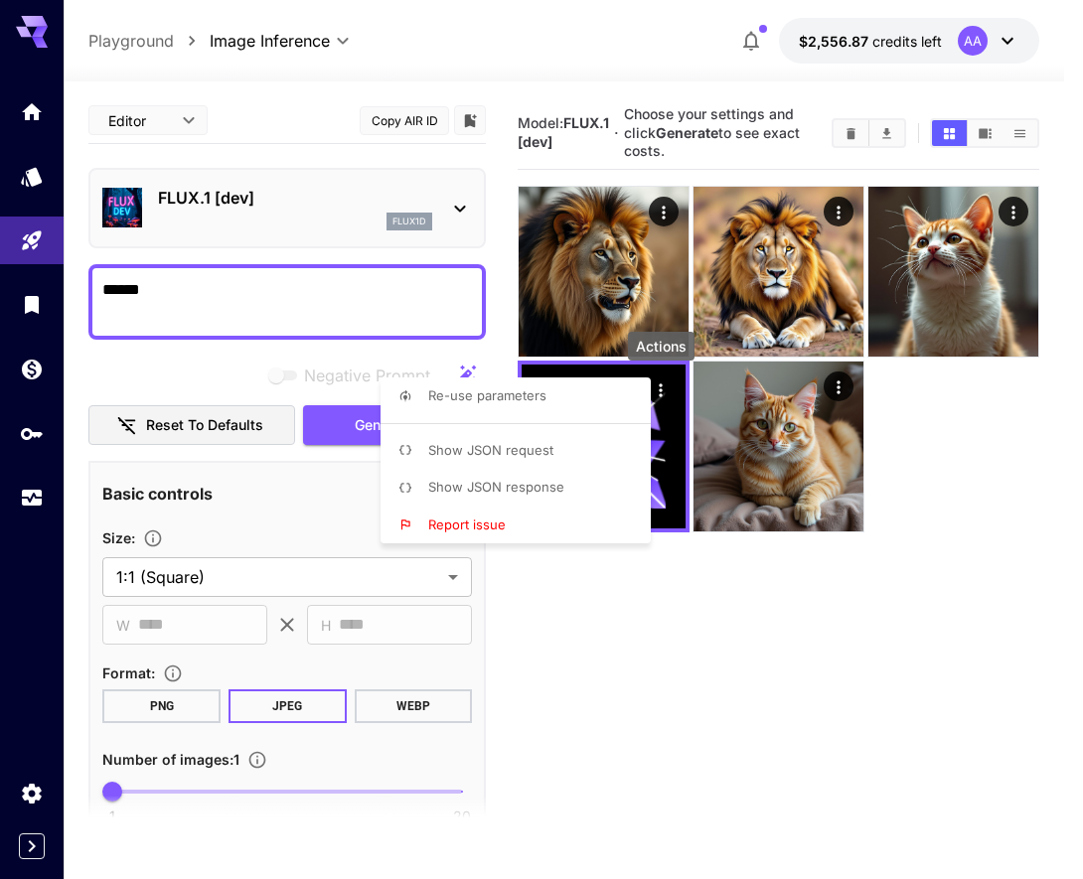
click at [552, 464] on li "Show JSON request" at bounding box center [521, 451] width 282 height 38
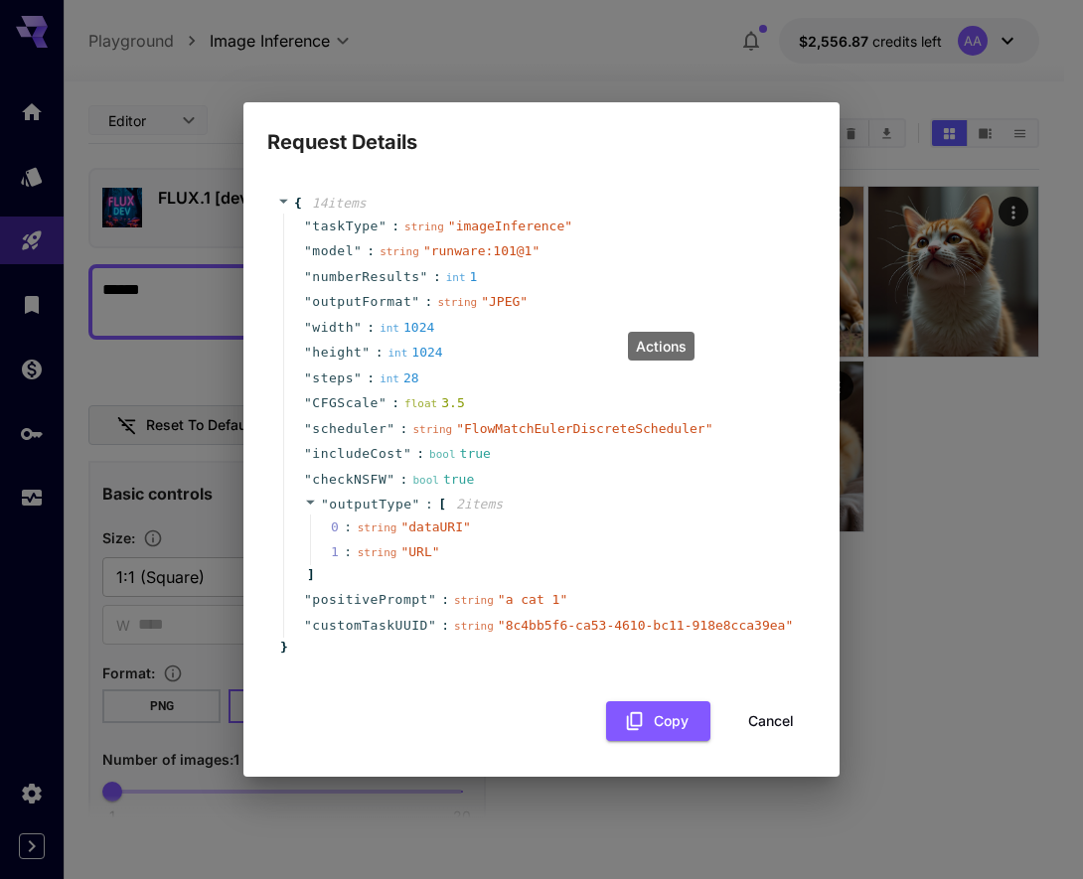
click at [945, 754] on div "Request Details { 14 item s " taskType " : string " imageInference " " model " …" at bounding box center [541, 439] width 1083 height 879
click at [737, 725] on button "Cancel" at bounding box center [770, 721] width 89 height 41
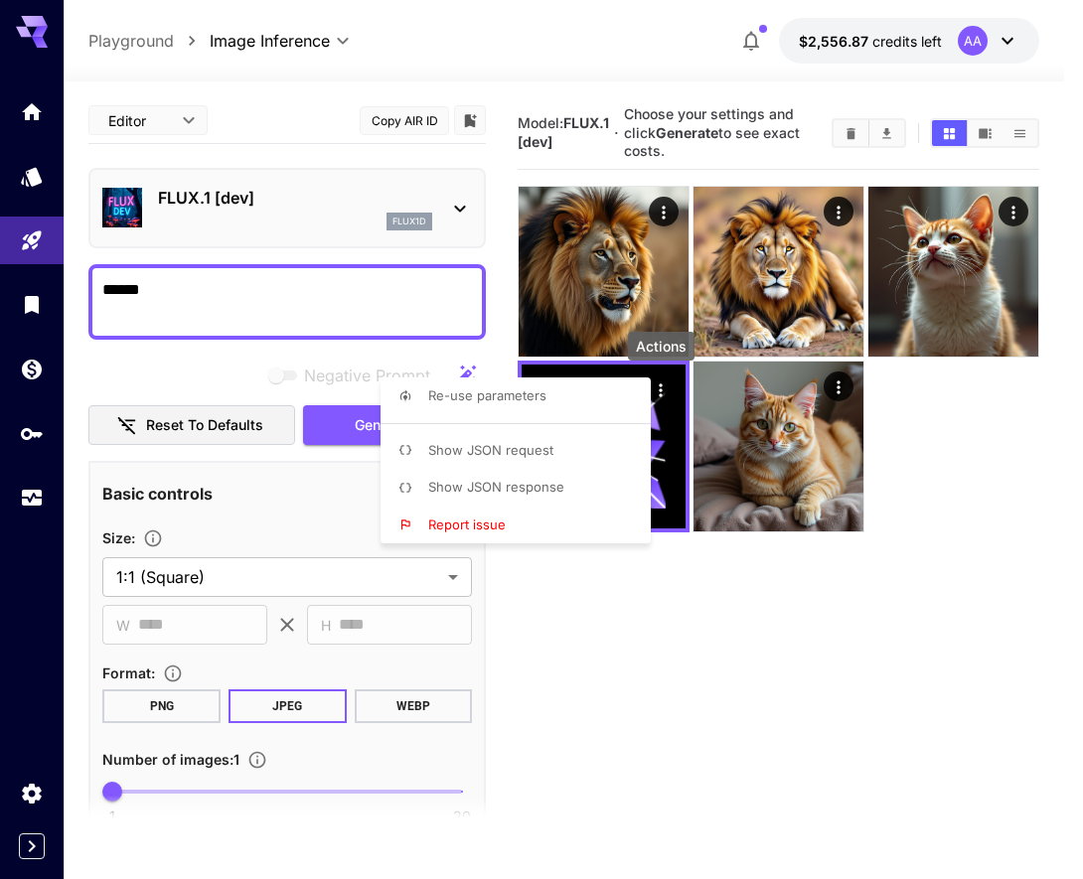
click at [190, 205] on div at bounding box center [541, 439] width 1083 height 879
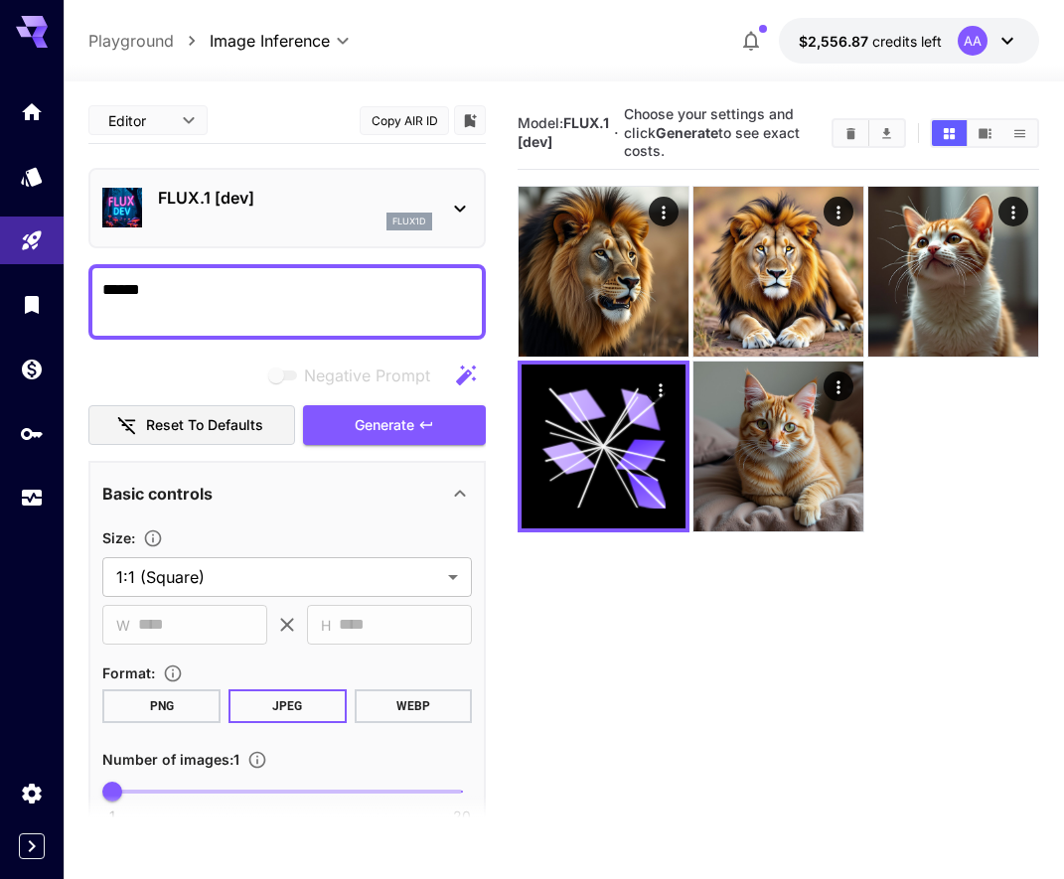
click at [157, 787] on span "1 20 1" at bounding box center [287, 792] width 350 height 30
click at [173, 787] on span "1 20 3" at bounding box center [287, 792] width 350 height 30
type input "*"
click at [121, 300] on textarea "******" at bounding box center [287, 302] width 370 height 48
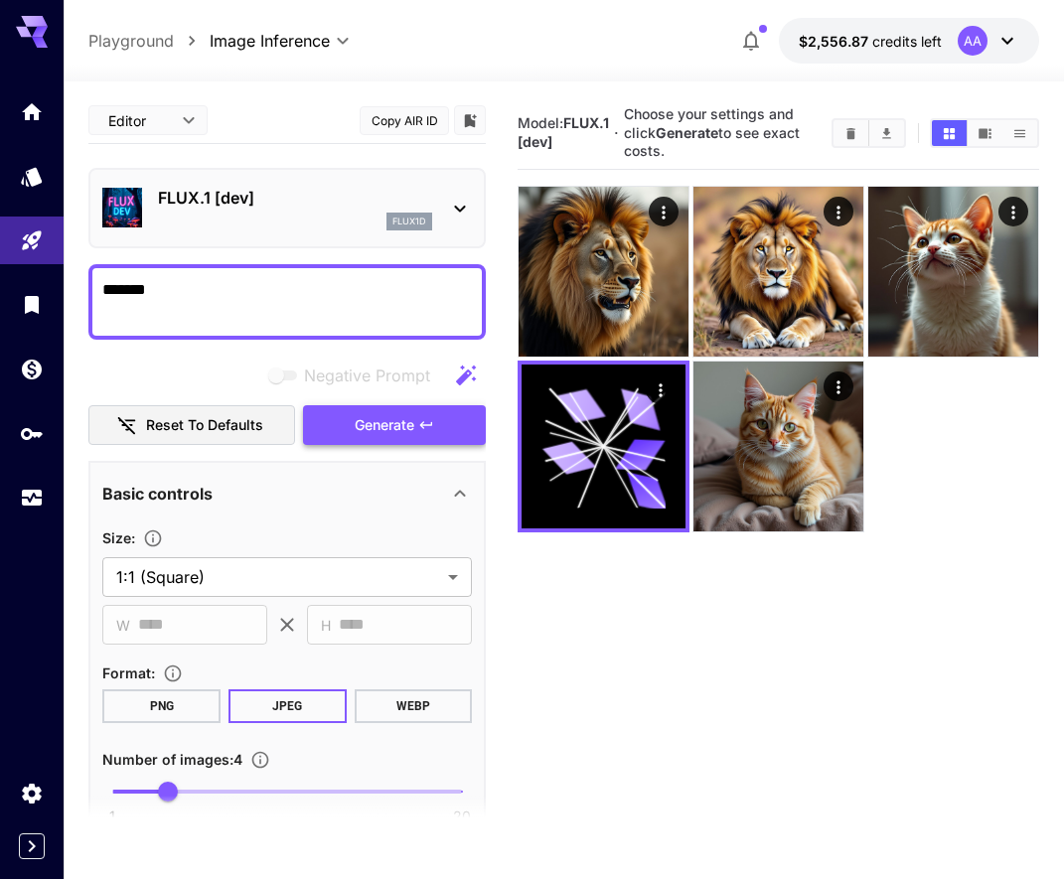
type textarea "*******"
click at [382, 442] on button "Generate" at bounding box center [394, 425] width 183 height 41
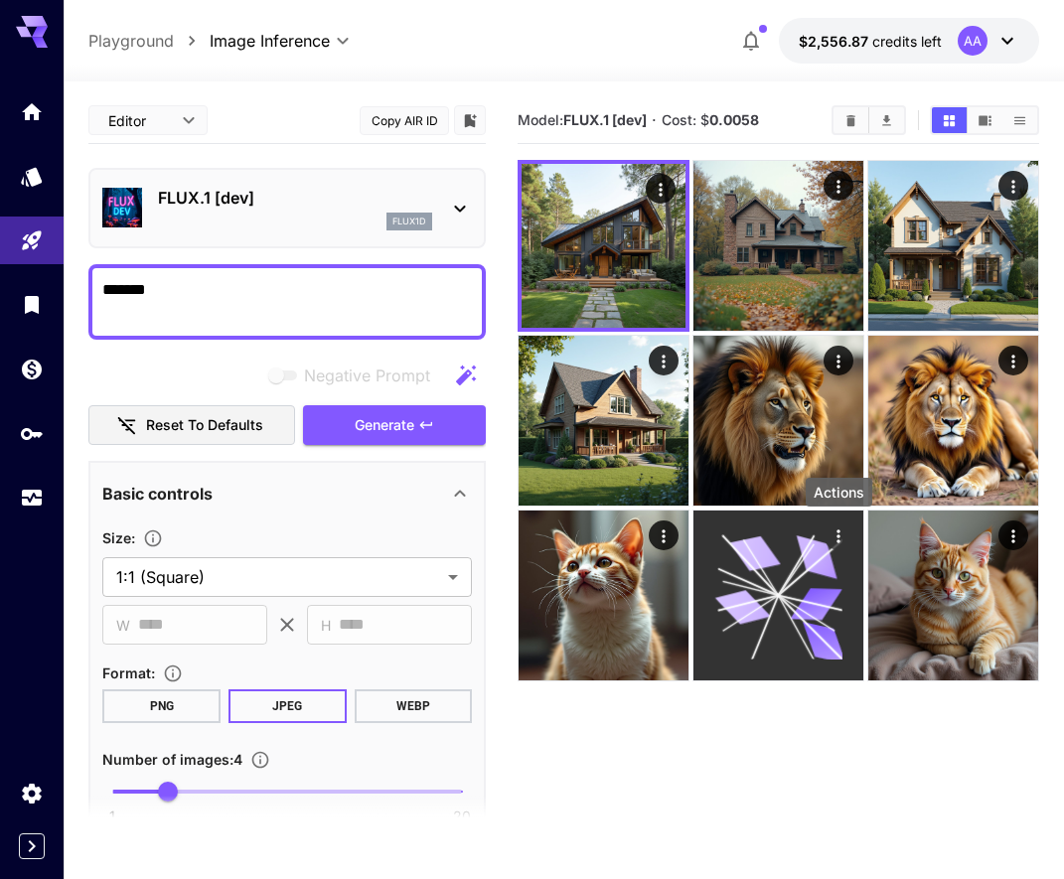
click at [838, 535] on icon "Actions" at bounding box center [837, 535] width 3 height 13
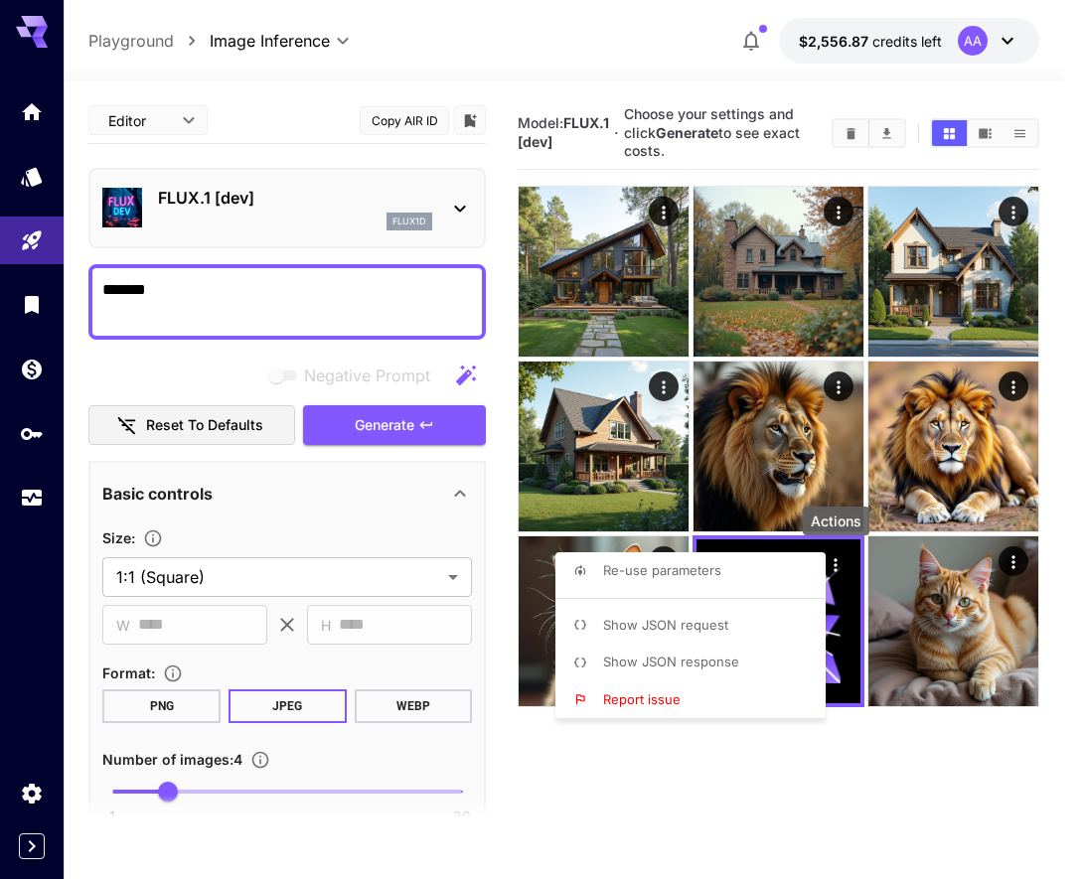
click at [673, 660] on span "Show JSON response" at bounding box center [671, 662] width 136 height 16
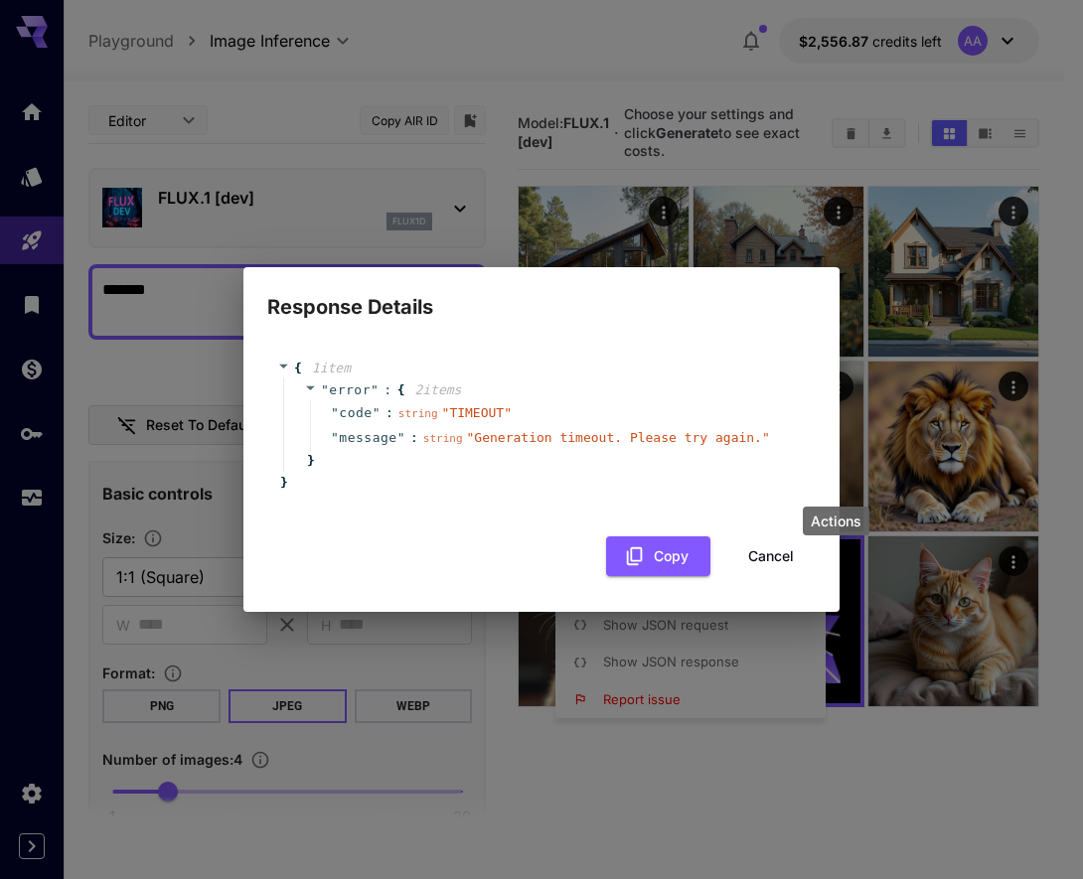
click at [763, 567] on button "Cancel" at bounding box center [770, 556] width 89 height 41
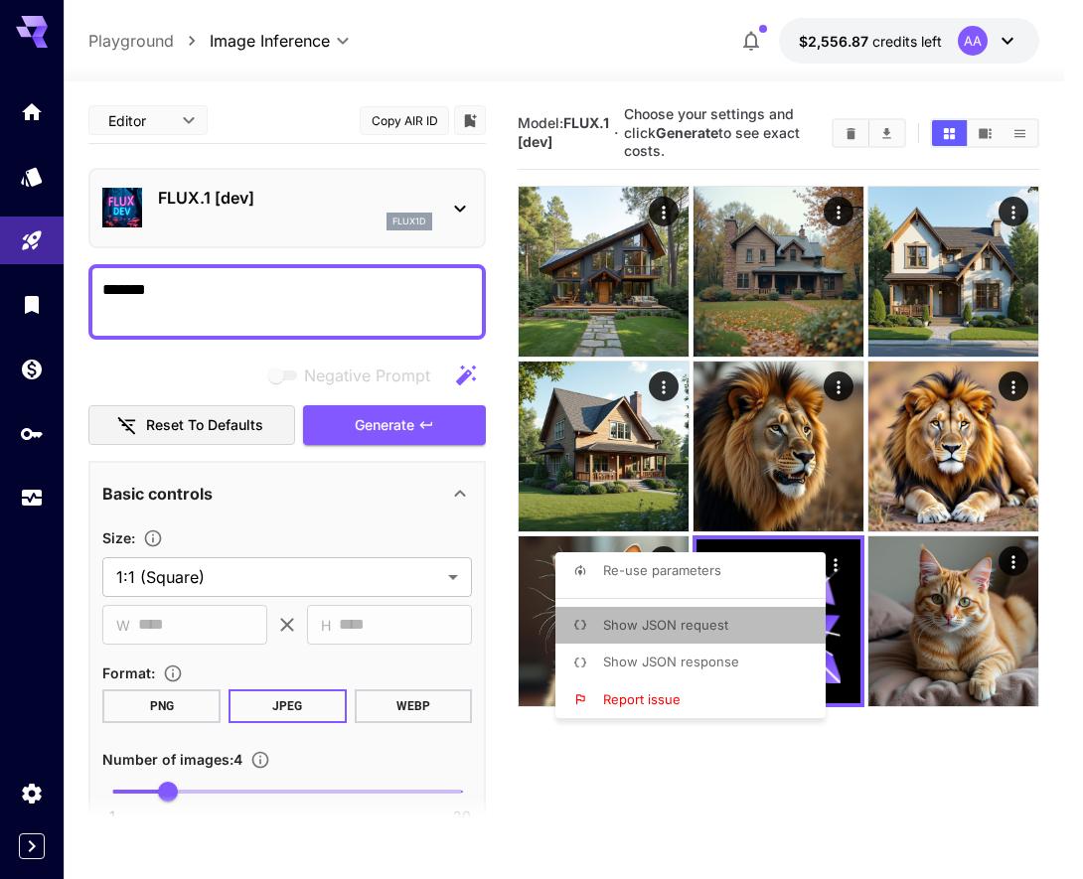
click at [647, 633] on p "Show JSON request" at bounding box center [665, 626] width 125 height 20
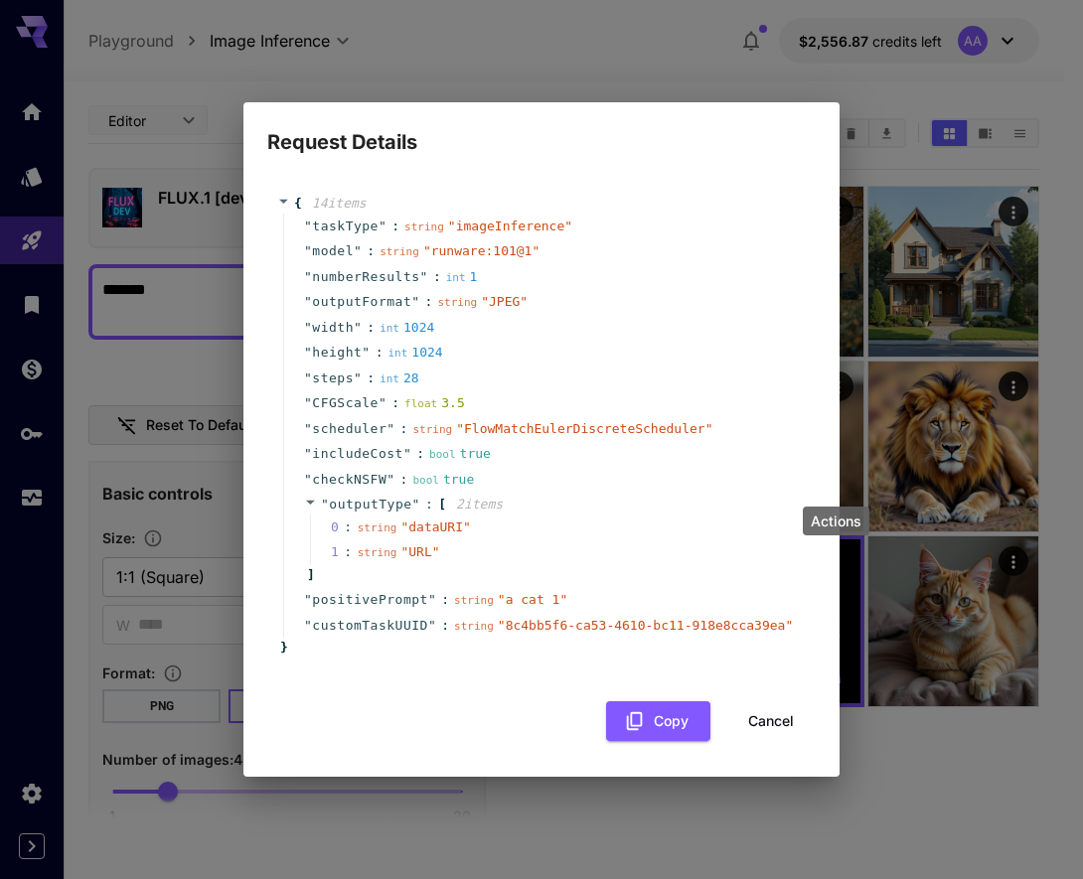
click at [770, 717] on button "Cancel" at bounding box center [770, 721] width 89 height 41
